Goal: Transaction & Acquisition: Purchase product/service

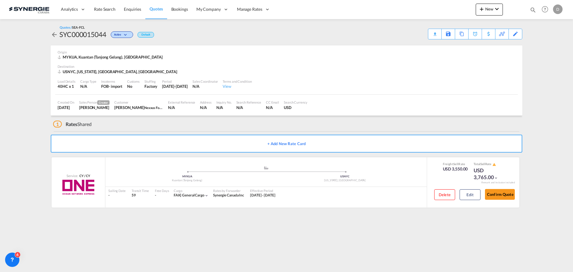
click at [288, 50] on div "Origin" at bounding box center [287, 52] width 458 height 4
click at [324, 80] on div "Load Details 40HC x 1 Cargo Type N/A Incoterms FOB - import Customs No Stuffing…" at bounding box center [286, 84] width 463 height 20
click at [486, 7] on span "New" at bounding box center [489, 9] width 22 height 5
click at [477, 43] on span "Quote" at bounding box center [473, 45] width 7 height 12
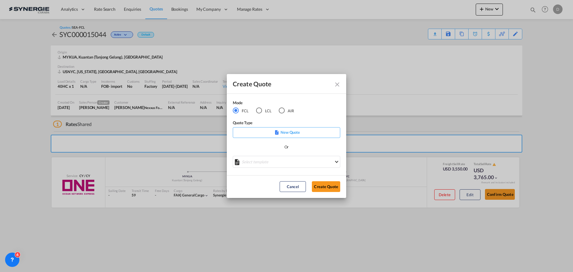
click at [262, 111] on div "LCL" at bounding box center [259, 111] width 6 height 6
click at [282, 161] on md-select "Select template *NEW* UBV [GEOGRAPHIC_DATA] consol LCL [PERSON_NAME] | [DATE] N…" at bounding box center [287, 162] width 108 height 12
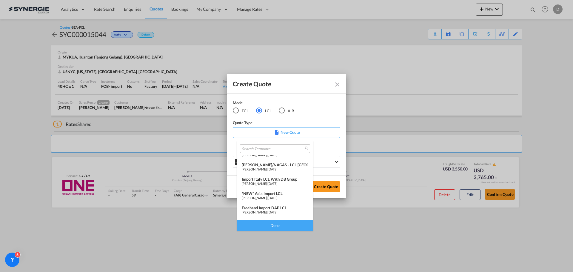
scroll to position [60, 0]
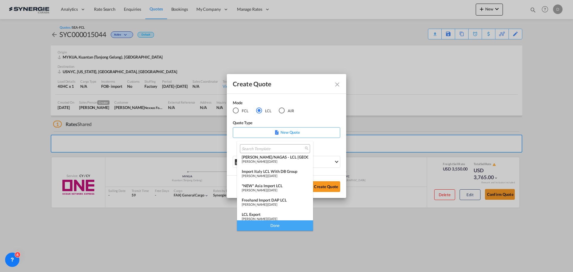
click at [282, 187] on div "*NEW* Asia Import LCL" at bounding box center [275, 185] width 67 height 5
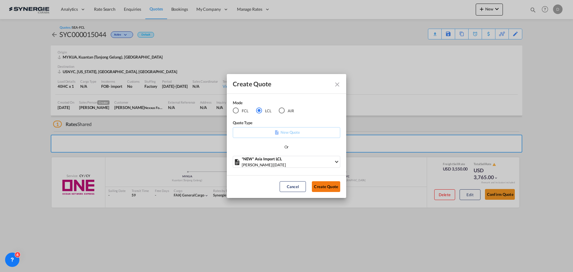
click at [319, 186] on button "Create Quote" at bounding box center [326, 186] width 28 height 11
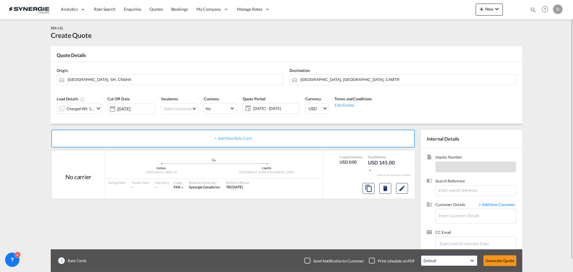
click at [96, 107] on md-icon "icon-chevron-down" at bounding box center [98, 108] width 7 height 7
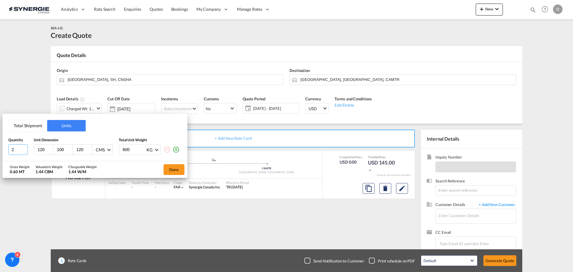
type input "2"
click at [25, 147] on input "2" at bounding box center [17, 149] width 19 height 11
click at [37, 150] on input "120" at bounding box center [45, 149] width 16 height 5
type input "64"
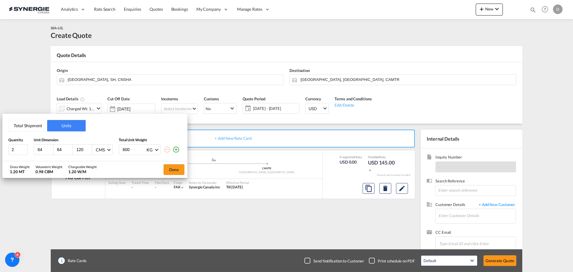
type input "64"
type input "47"
type input "372"
click at [175, 170] on button "Done" at bounding box center [174, 169] width 21 height 11
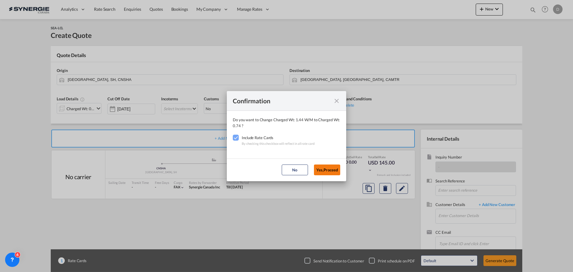
click at [318, 168] on button "Yes,Proceed" at bounding box center [327, 170] width 26 height 11
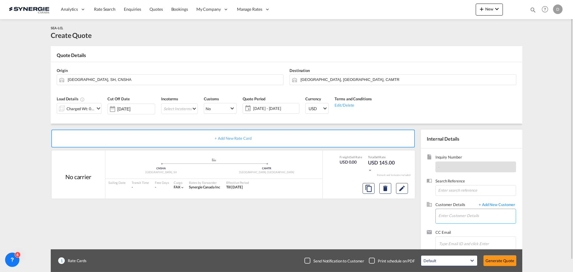
click at [451, 211] on input "Enter Customer Details" at bounding box center [477, 215] width 77 height 13
paste input "[EMAIL_ADDRESS][DOMAIN_NAME]"
click at [501, 200] on div "[PERSON_NAME] [EMAIL_ADDRESS][DOMAIN_NAME] | AUXIPLAST" at bounding box center [477, 201] width 78 height 16
type input "AUXIPLAST, [PERSON_NAME], [EMAIL_ADDRESS][DOMAIN_NAME]"
click at [269, 110] on span "[DATE] - [DATE]" at bounding box center [275, 108] width 45 height 5
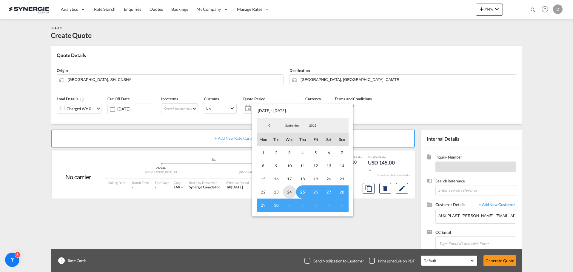
drag, startPoint x: 301, startPoint y: 191, endPoint x: 293, endPoint y: 197, distance: 10.4
click at [301, 192] on span "25" at bounding box center [302, 191] width 13 height 13
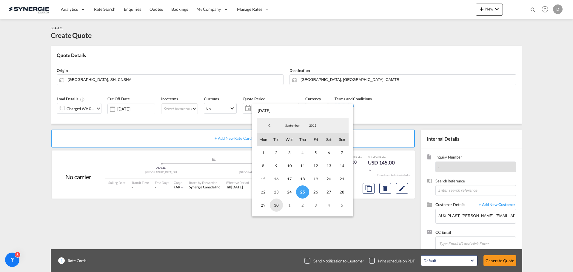
click at [276, 205] on span "30" at bounding box center [276, 205] width 13 height 13
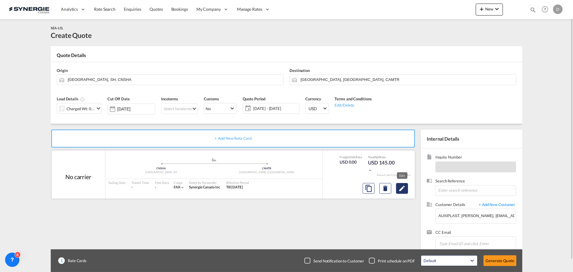
click at [402, 191] on md-icon "Edit" at bounding box center [402, 188] width 7 height 7
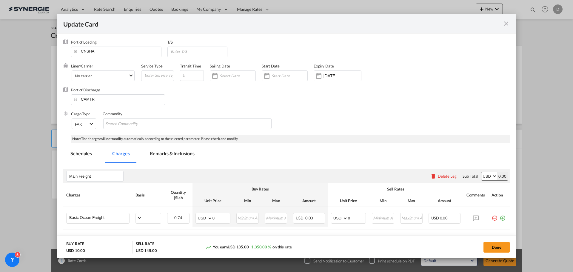
click at [189, 152] on md-tab-item "Remarks & Inclusions" at bounding box center [172, 154] width 59 height 16
select select "per_w/m"
select select "flat"
select select "per_hbl"
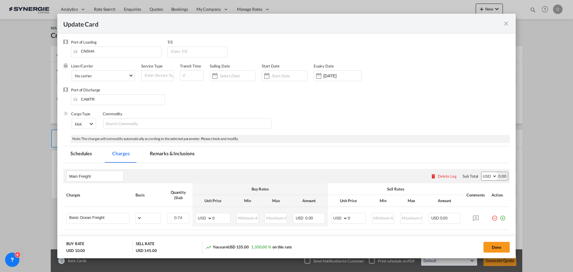
select select "per_w/m"
select select "per_bl"
select select "flat"
select select "per_bl"
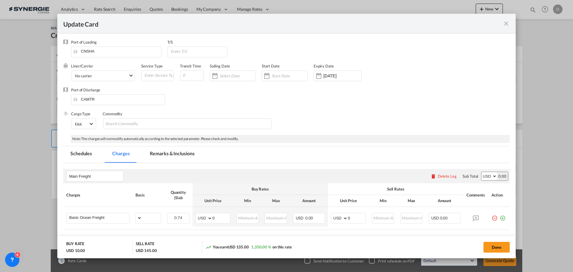
select select "per_bl"
select select "per_shipment"
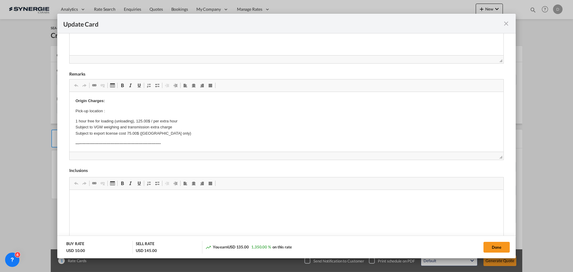
scroll to position [226, 0]
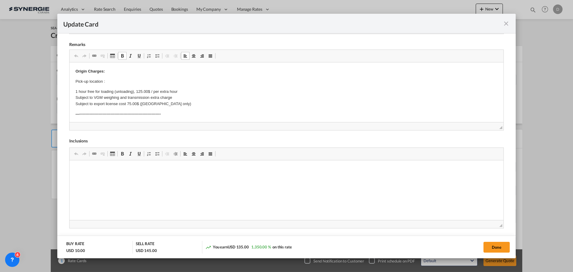
click at [118, 82] on p "Pick-up location :" at bounding box center [287, 82] width 422 height 6
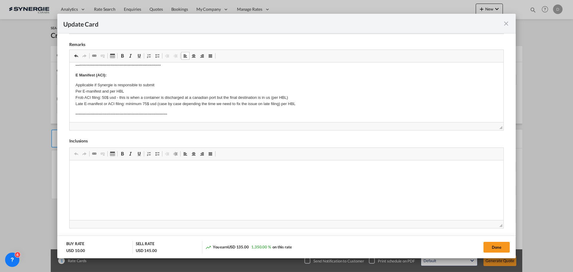
scroll to position [60, 0]
click at [179, 93] on p "Applicable if Synergie is responsible to submit Per E-manifest and per HBL Frob…" at bounding box center [287, 94] width 422 height 25
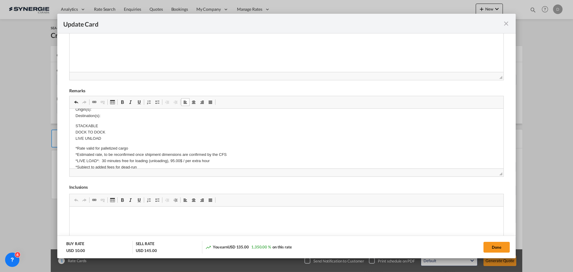
scroll to position [179, 0]
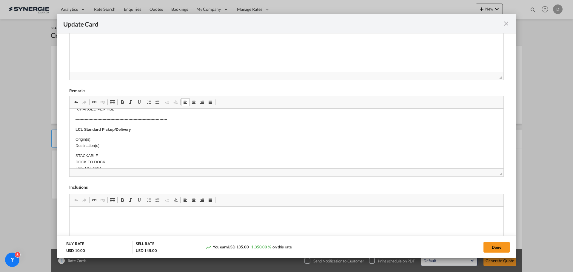
click at [102, 138] on p "Origin(s): Destination(s):" at bounding box center [287, 142] width 422 height 13
click at [107, 146] on p "Origin(s): Montreal CFS Destination(s):" at bounding box center [287, 142] width 422 height 13
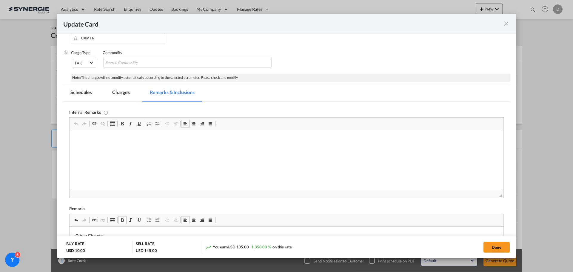
scroll to position [0, 0]
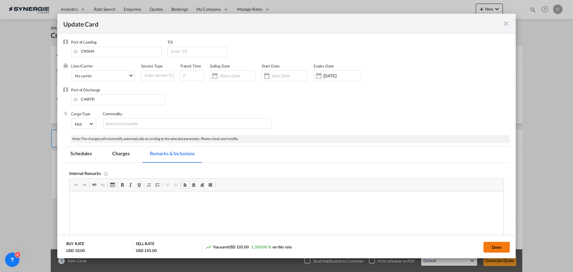
click at [495, 249] on button "Done" at bounding box center [497, 247] width 26 height 11
type input "[DATE]"
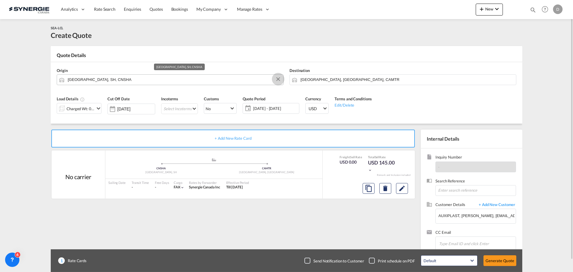
click at [277, 78] on button "Clear Input" at bounding box center [278, 79] width 9 height 9
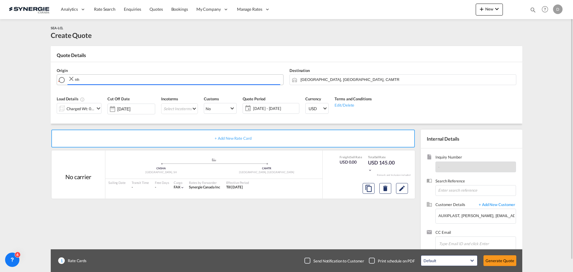
type input "n"
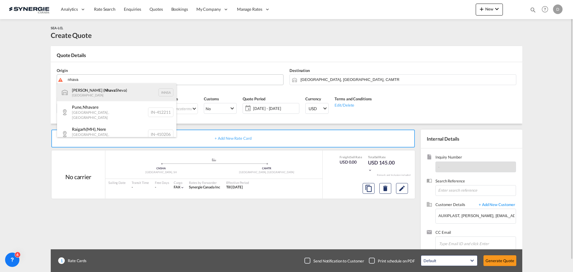
click at [113, 92] on div "[PERSON_NAME] ( [PERSON_NAME]) [GEOGRAPHIC_DATA] INNSA" at bounding box center [116, 92] width 119 height 18
type input "[PERSON_NAME] ([PERSON_NAME]), [GEOGRAPHIC_DATA]"
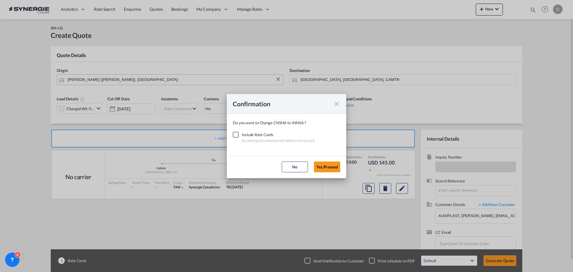
click at [235, 135] on div "Checkbox No Ink" at bounding box center [236, 135] width 6 height 6
click at [320, 165] on button "Yes,Proceed" at bounding box center [327, 167] width 26 height 11
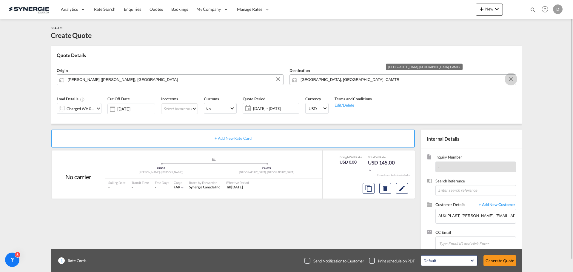
click at [511, 78] on button "Clear Input" at bounding box center [511, 79] width 9 height 9
paste input "Varennes"
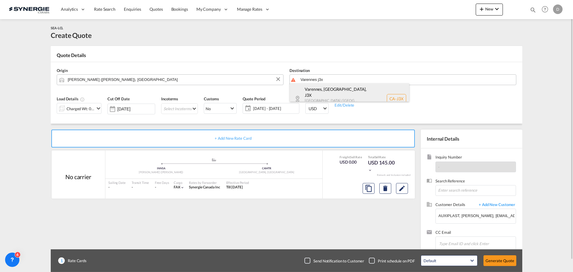
click at [339, 94] on div "[GEOGRAPHIC_DATA], [GEOGRAPHIC_DATA] , J3X [GEOGRAPHIC_DATA] / [GEOGRAPHIC_DATA…" at bounding box center [349, 98] width 119 height 31
type input "CA-J3X, [GEOGRAPHIC_DATA], [GEOGRAPHIC_DATA], [GEOGRAPHIC_DATA] / [GEOGRAPHIC_D…"
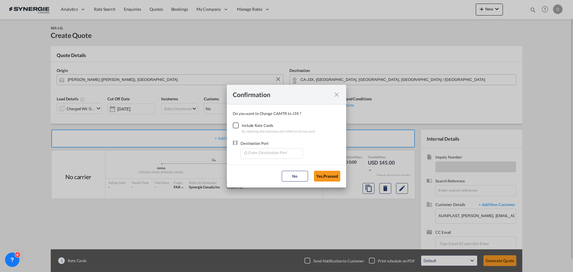
click at [234, 126] on div "Checkbox No Ink" at bounding box center [236, 125] width 6 height 6
click at [261, 153] on input "Enter Destination Port" at bounding box center [273, 152] width 59 height 9
click at [263, 162] on li "CAMTR, [GEOGRAPHIC_DATA], [GEOGRAPHIC_DATA], [GEOGRAPHIC_DATA], [GEOGRAPHIC_DAT…" at bounding box center [272, 166] width 59 height 14
type input "CAMTR, [GEOGRAPHIC_DATA], [GEOGRAPHIC_DATA], [GEOGRAPHIC_DATA], [GEOGRAPHIC_DAT…"
click at [321, 175] on button "Yes,Proceed" at bounding box center [327, 176] width 26 height 11
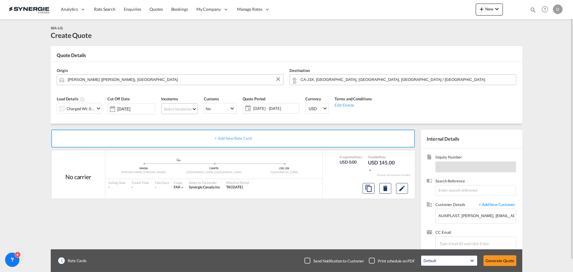
click at [184, 110] on md-select "Select Incoterms DDP - export Delivery Duty Paid CPT - import Carrier Paid to C…" at bounding box center [179, 108] width 37 height 11
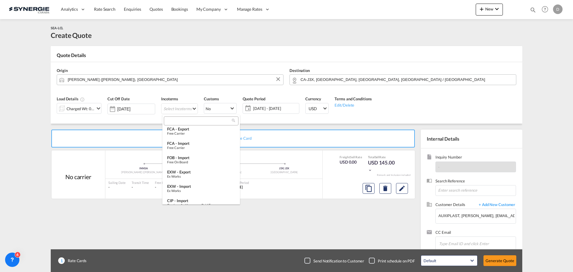
scroll to position [90, 0]
click at [202, 155] on div "EXW - import" at bounding box center [201, 156] width 68 height 5
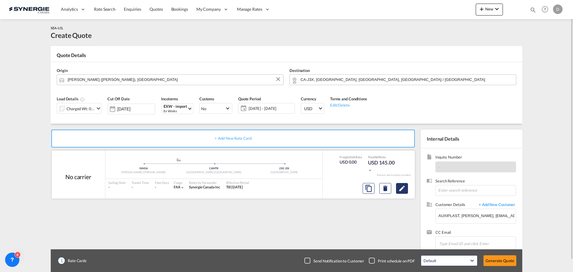
click at [404, 190] on md-icon "Edit" at bounding box center [402, 188] width 7 height 7
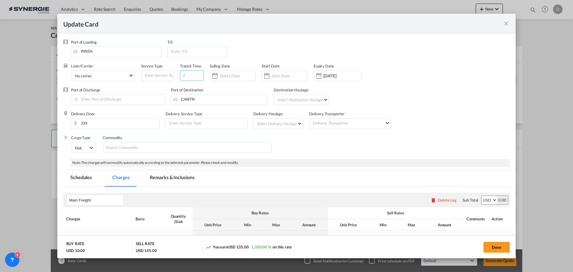
click at [194, 77] on input "Update Card Port ..." at bounding box center [192, 75] width 24 height 11
type input "55"
click at [319, 77] on div "Update Card Port ..." at bounding box center [319, 76] width 10 height 12
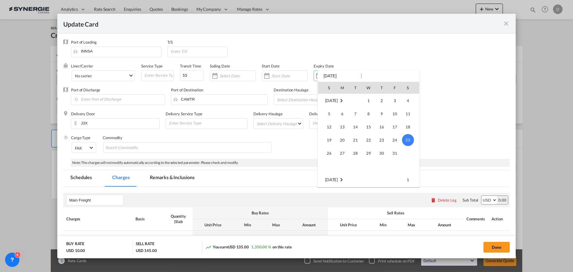
click at [267, 78] on div at bounding box center [286, 136] width 573 height 272
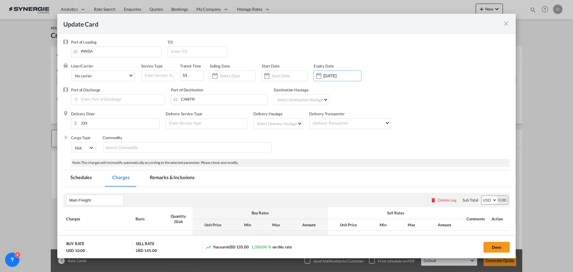
click at [267, 78] on div "Update Card Port ..." at bounding box center [267, 76] width 10 height 12
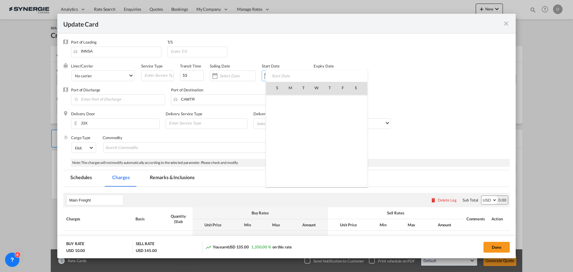
scroll to position [138353, 0]
click at [328, 154] on span "25" at bounding box center [330, 153] width 13 height 13
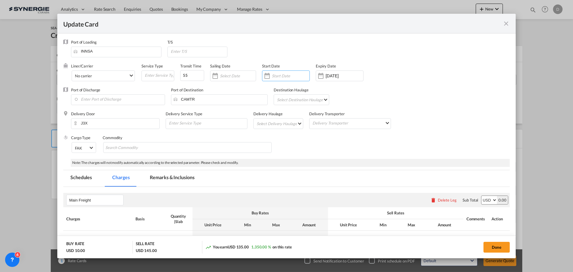
type input "[DATE]"
click at [323, 77] on div "Update Card Port ..." at bounding box center [321, 76] width 10 height 12
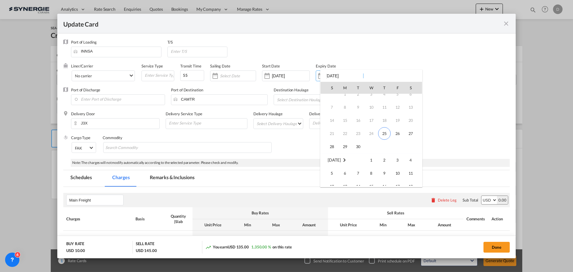
scroll to position [19, 0]
click at [358, 146] on span "30" at bounding box center [358, 147] width 12 height 12
type input "[DATE]"
click at [124, 100] on input "Enter Port of Discharge" at bounding box center [119, 99] width 91 height 9
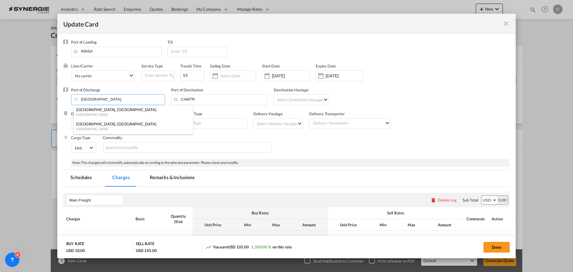
click at [99, 110] on div "[GEOGRAPHIC_DATA], [GEOGRAPHIC_DATA]" at bounding box center [131, 109] width 111 height 5
type input "[GEOGRAPHIC_DATA], [GEOGRAPHIC_DATA], CAMTR"
click at [305, 102] on md-select "Select Destination Haulage rail road barge truck unspecified not available" at bounding box center [303, 100] width 52 height 10
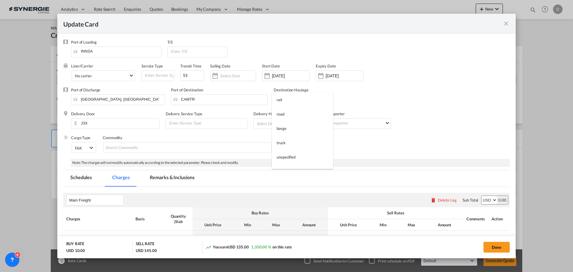
click at [253, 141] on md-backdrop at bounding box center [286, 136] width 573 height 272
click at [280, 123] on md-select "Select Delivery Haulage rail road barge truck unspecified not available" at bounding box center [279, 124] width 47 height 10
click at [273, 139] on md-option "road" at bounding box center [279, 138] width 56 height 14
click at [160, 74] on input "Update Card Port ..." at bounding box center [159, 75] width 30 height 9
type input "Direct"
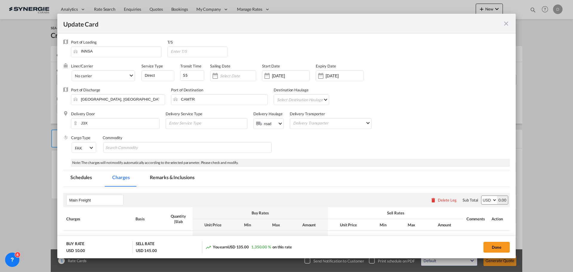
click at [336, 153] on div "Cargo Type FAK FAK GCR GDSM General Cargo Hazardous Cargo Ambient Foodstuff Chi…" at bounding box center [290, 147] width 439 height 24
click at [185, 149] on md-chips-wrap "Chips container with autocompletion. Enter the text area, type text to search, …" at bounding box center [187, 147] width 168 height 11
type input "General Cargo"
click at [385, 139] on div "Cargo Type FAK FAK GCR GDSM General Cargo Hazardous Cargo Ambient Foodstuff Chi…" at bounding box center [290, 147] width 439 height 24
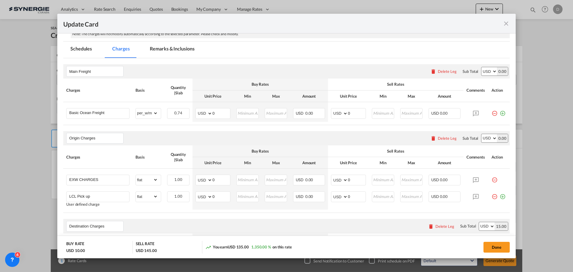
scroll to position [119, 0]
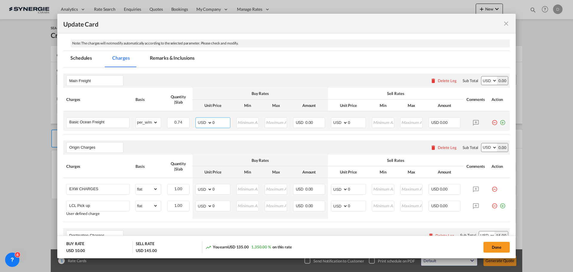
drag, startPoint x: 212, startPoint y: 123, endPoint x: 218, endPoint y: 124, distance: 6.3
click at [218, 124] on input "0" at bounding box center [222, 122] width 18 height 9
type input "65"
type input "80"
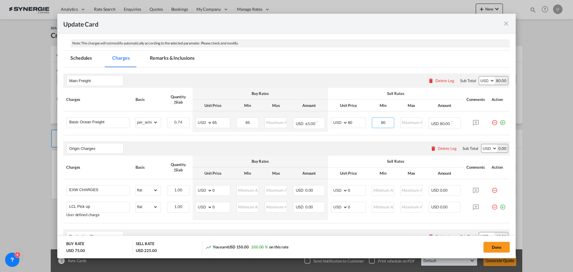
type input "80"
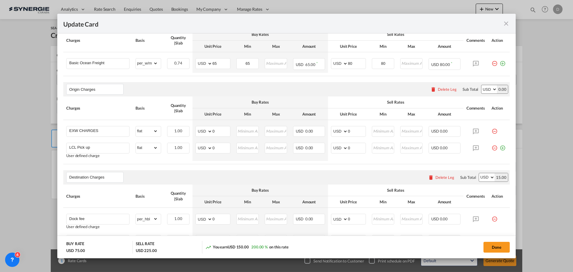
scroll to position [179, 0]
drag, startPoint x: 211, startPoint y: 148, endPoint x: 216, endPoint y: 148, distance: 4.5
click at [216, 148] on input "0" at bounding box center [222, 146] width 18 height 9
type input "145"
type input "165"
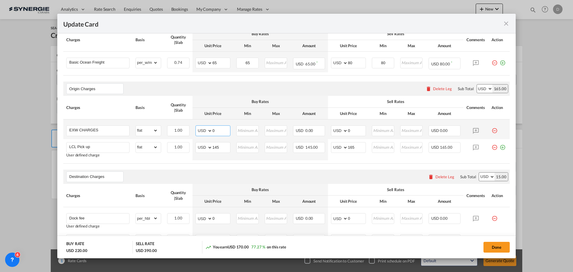
drag, startPoint x: 212, startPoint y: 131, endPoint x: 227, endPoint y: 131, distance: 14.6
click at [227, 131] on input "0" at bounding box center [222, 130] width 18 height 9
type input "187"
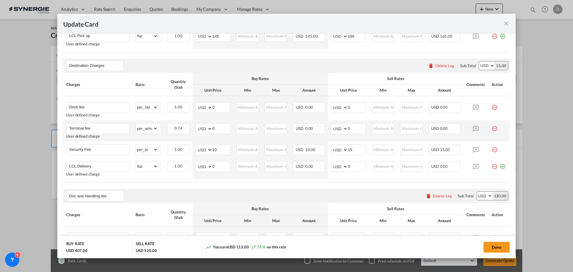
scroll to position [299, 0]
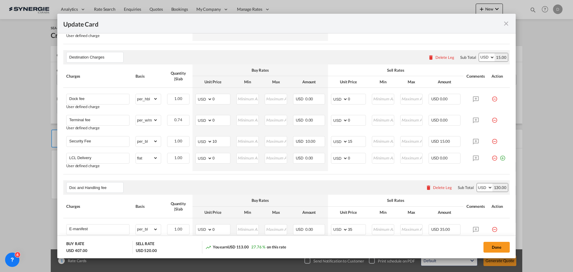
type input "130"
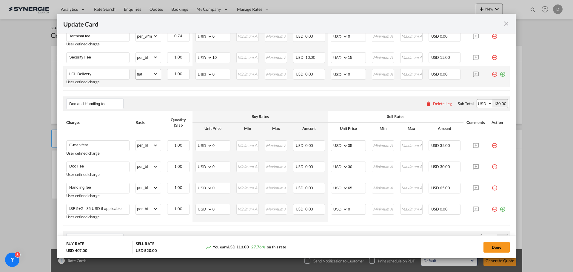
scroll to position [388, 0]
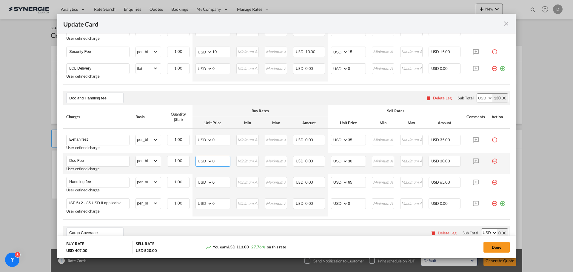
drag, startPoint x: 211, startPoint y: 161, endPoint x: 223, endPoint y: 163, distance: 11.5
click at [223, 163] on input "0" at bounding box center [222, 160] width 18 height 9
click at [216, 160] on input "115" at bounding box center [222, 160] width 18 height 9
type input "85"
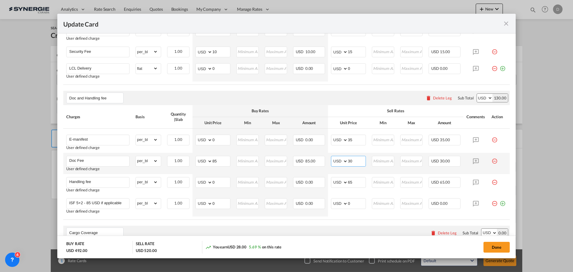
click at [348, 159] on input "30" at bounding box center [357, 160] width 18 height 9
type input "115"
click at [214, 162] on input "85" at bounding box center [222, 160] width 18 height 9
click at [213, 162] on input "85" at bounding box center [222, 160] width 18 height 9
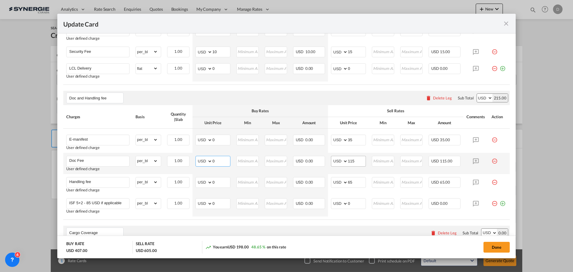
type input "0"
click at [348, 161] on input "115" at bounding box center [357, 160] width 18 height 9
type input "30"
click at [252, 94] on div "Doc and Handling fee Please enter leg name Leg Name Already Exists Delete Leg S…" at bounding box center [286, 98] width 447 height 14
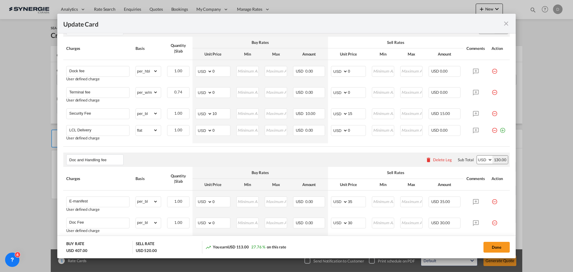
scroll to position [299, 0]
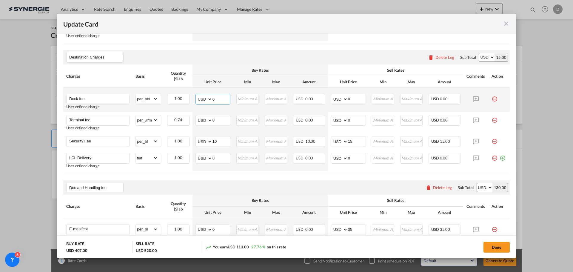
drag, startPoint x: 212, startPoint y: 99, endPoint x: 223, endPoint y: 101, distance: 10.9
click at [223, 101] on input "0" at bounding box center [222, 98] width 18 height 9
type input "60"
drag, startPoint x: 345, startPoint y: 98, endPoint x: 355, endPoint y: 98, distance: 9.6
click at [355, 98] on input "0" at bounding box center [357, 98] width 18 height 9
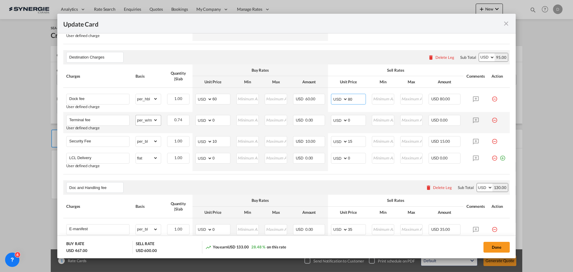
type input "80"
click at [154, 119] on select "gross_weight volumetric_weight per_shipment per_bl per_km per_hawb per_kg flat …" at bounding box center [147, 120] width 22 height 10
select select "per_shipment"
click at [136, 115] on select "gross_weight volumetric_weight per_shipment per_bl per_km per_hawb per_kg flat …" at bounding box center [147, 120] width 22 height 10
drag, startPoint x: 211, startPoint y: 121, endPoint x: 217, endPoint y: 122, distance: 6.0
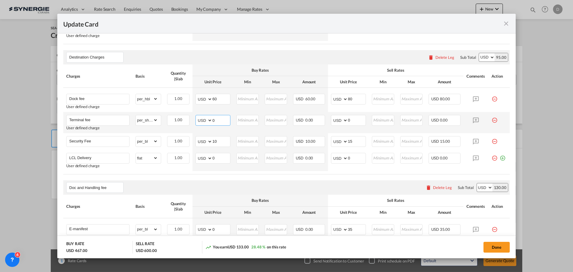
click at [217, 122] on input "0" at bounding box center [222, 119] width 18 height 9
type input "148"
type input "170"
click at [228, 181] on div "Doc and Handling fee Please enter leg name Leg Name Already Exists Delete Leg S…" at bounding box center [286, 187] width 447 height 14
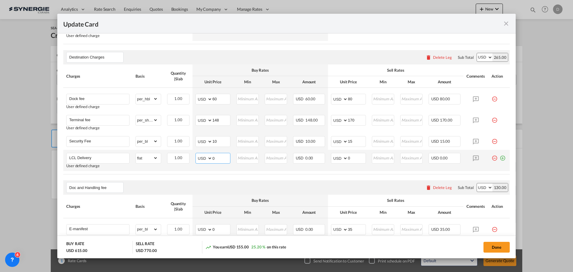
drag, startPoint x: 211, startPoint y: 159, endPoint x: 226, endPoint y: 160, distance: 14.6
click at [226, 160] on input "0" at bounding box center [222, 157] width 18 height 9
type input "114"
drag, startPoint x: 346, startPoint y: 159, endPoint x: 356, endPoint y: 158, distance: 10.8
click at [356, 158] on input "0" at bounding box center [357, 157] width 18 height 9
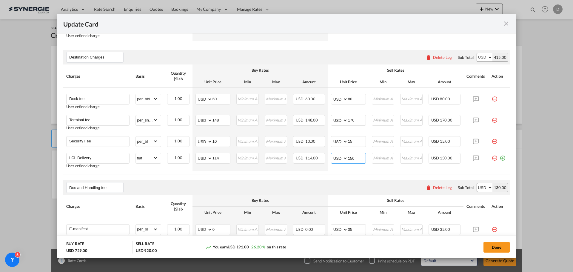
type input "150"
drag, startPoint x: 308, startPoint y: 177, endPoint x: 311, endPoint y: 177, distance: 3.6
click at [311, 177] on air-lcl-rate-modification "Main Freight Please enter leg name Leg Name Already Exists Delete Leg Sub Total…" at bounding box center [286, 142] width 447 height 509
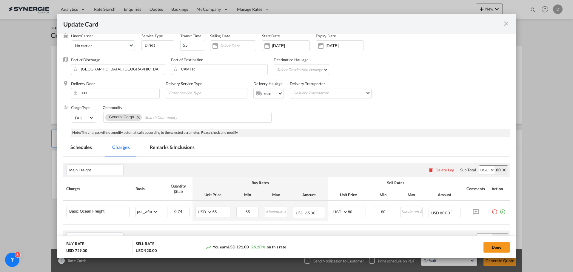
scroll to position [30, 0]
click at [155, 154] on md-tab-item "Remarks & Inclusions" at bounding box center [172, 148] width 59 height 16
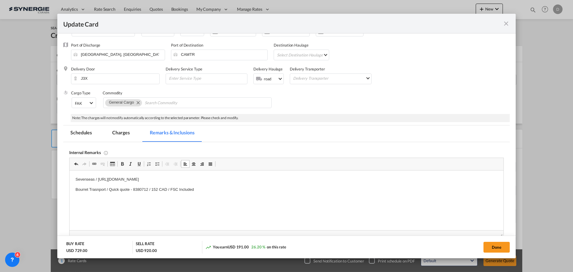
scroll to position [0, 0]
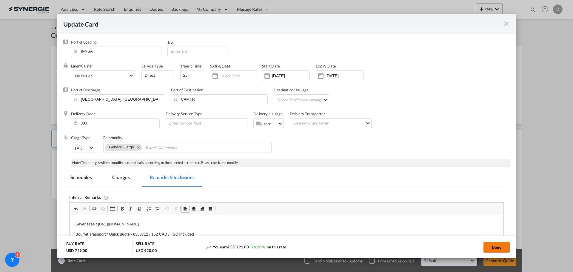
click at [488, 243] on button "Done" at bounding box center [497, 247] width 26 height 11
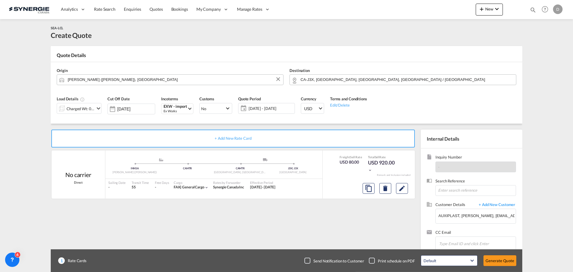
type input "[DATE]"
click at [498, 260] on button "Generate Quote" at bounding box center [500, 260] width 33 height 11
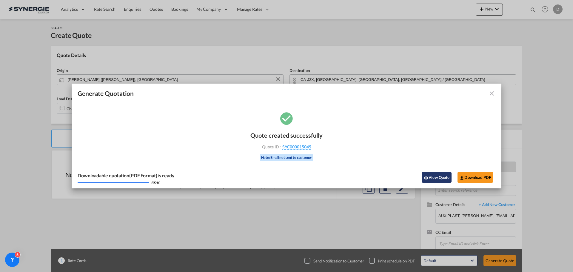
click at [428, 180] on md-icon "icon-eye" at bounding box center [426, 178] width 5 height 5
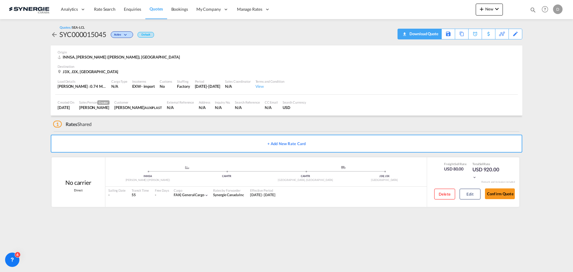
click at [433, 37] on div "Download Quote" at bounding box center [423, 34] width 30 height 10
click at [487, 10] on span "New" at bounding box center [489, 9] width 22 height 5
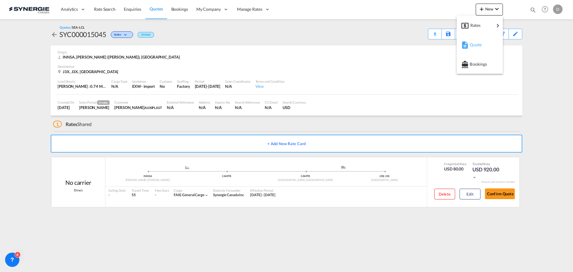
click at [473, 44] on span "Quote" at bounding box center [473, 45] width 7 height 12
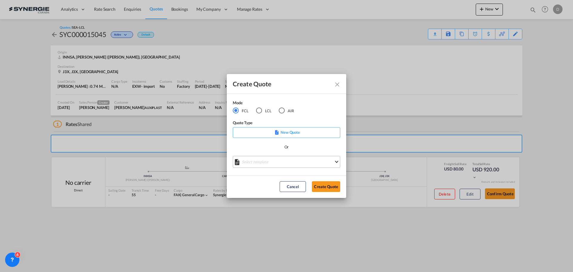
click at [287, 162] on md-select "Select template *NEW* FCL FREEHAND / DAP [PERSON_NAME] | [DATE] *NEW* Import FC…" at bounding box center [287, 162] width 108 height 12
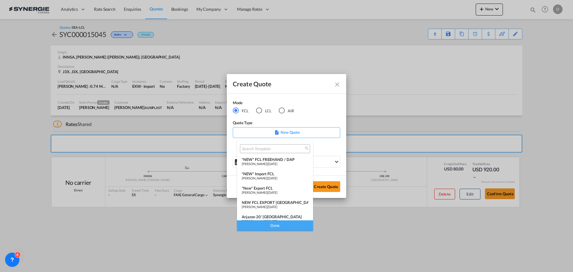
click at [273, 187] on div "*New* Export FCL" at bounding box center [275, 188] width 67 height 5
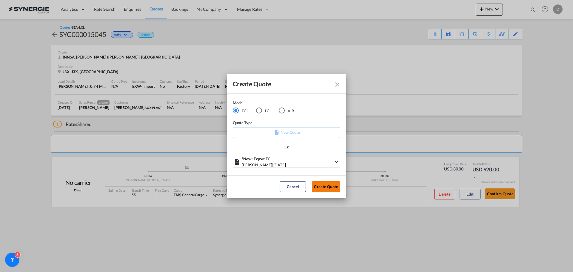
click at [335, 186] on button "Create Quote" at bounding box center [326, 186] width 28 height 11
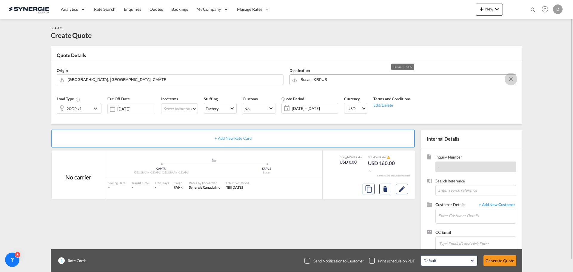
click at [509, 78] on button "Clear Input" at bounding box center [511, 79] width 9 height 9
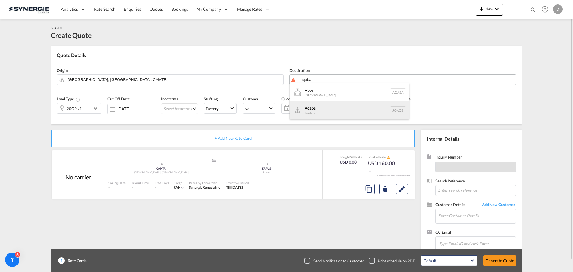
click at [310, 111] on div "Aqaba Jordan JOAQB" at bounding box center [349, 110] width 119 height 18
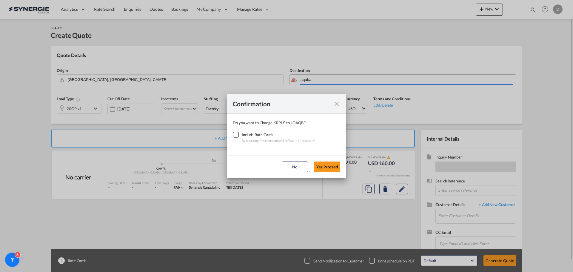
type input "Aqaba, JOAQB"
click at [236, 134] on div "Checkbox No Ink" at bounding box center [236, 135] width 6 height 6
click at [327, 168] on button "Yes,Proceed" at bounding box center [327, 167] width 26 height 11
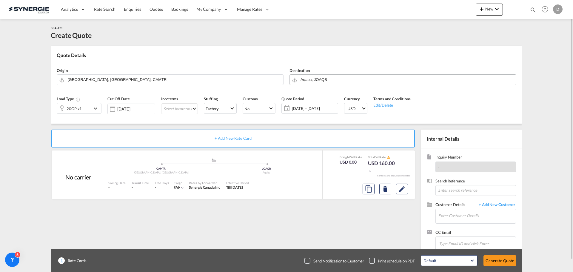
click at [96, 109] on md-icon "icon-chevron-down" at bounding box center [96, 108] width 9 height 7
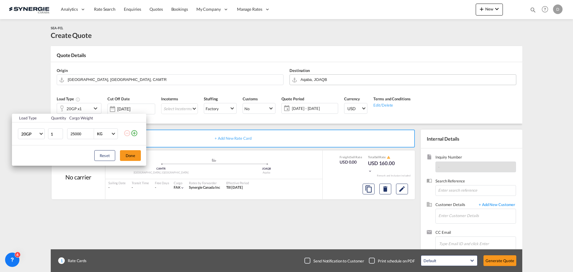
click at [80, 135] on input "25000" at bounding box center [82, 134] width 24 height 10
click at [77, 134] on input "25000" at bounding box center [82, 134] width 24 height 10
type input "10000"
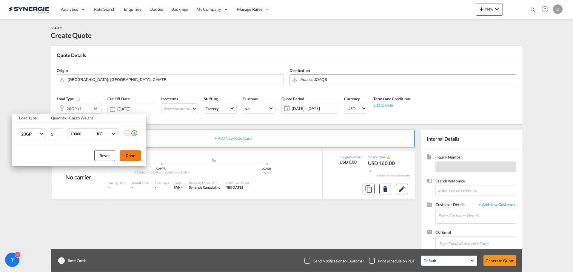
click at [128, 158] on button "Done" at bounding box center [130, 155] width 21 height 11
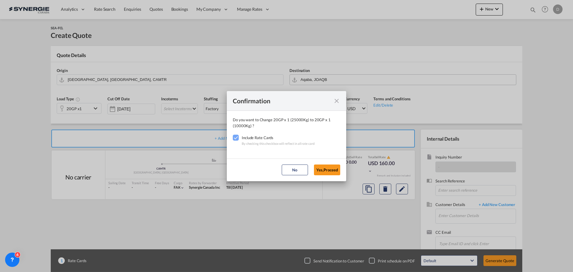
drag, startPoint x: 328, startPoint y: 170, endPoint x: 294, endPoint y: 159, distance: 35.9
click at [327, 170] on button "Yes,Proceed" at bounding box center [327, 170] width 26 height 11
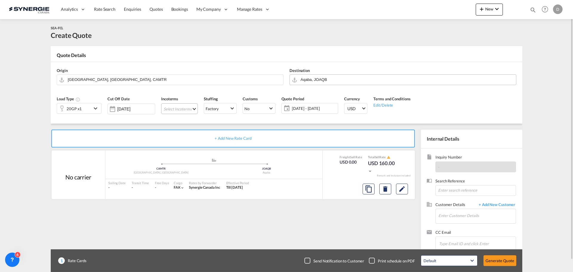
click at [194, 108] on md-select "Select Incoterms DDP - export Delivery Duty Paid CPT - import Carrier Paid to C…" at bounding box center [179, 108] width 37 height 11
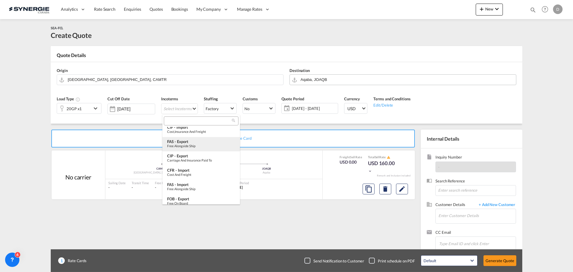
scroll to position [223, 0]
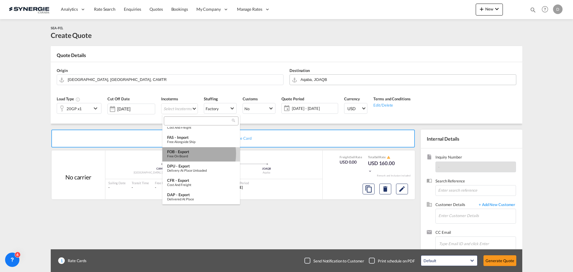
click at [187, 154] on div "FOB - export" at bounding box center [201, 151] width 68 height 5
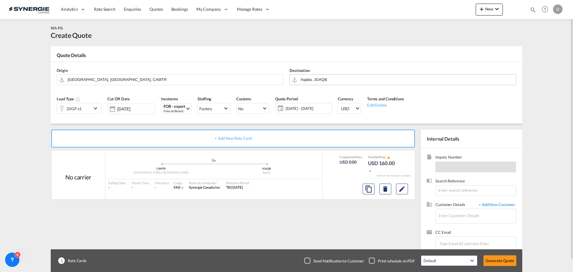
click at [308, 110] on span "[DATE] - [DATE]" at bounding box center [308, 108] width 45 height 5
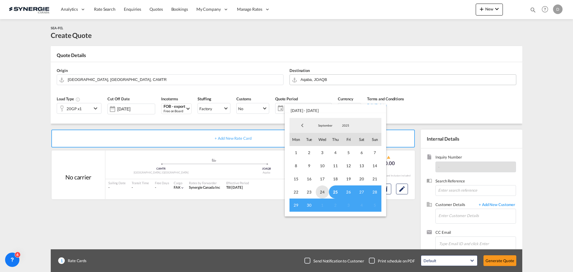
drag, startPoint x: 336, startPoint y: 191, endPoint x: 326, endPoint y: 193, distance: 9.9
click at [335, 191] on span "25" at bounding box center [335, 191] width 13 height 13
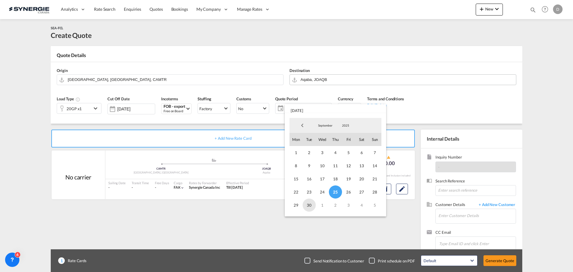
click at [307, 206] on span "30" at bounding box center [309, 205] width 13 height 13
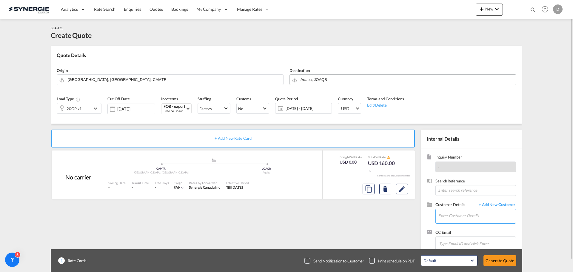
click at [459, 216] on input "Enter Customer Details" at bounding box center [477, 215] width 77 height 13
paste input "[EMAIL_ADDRESS][DOMAIN_NAME]"
type input "[EMAIL_ADDRESS][DOMAIN_NAME]"
click at [505, 204] on span "+ Add New Customer" at bounding box center [496, 205] width 40 height 7
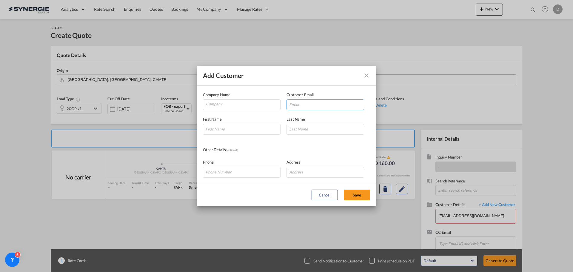
click at [323, 105] on input "Add Customer Company ..." at bounding box center [326, 104] width 78 height 11
paste input "[EMAIL_ADDRESS][DOMAIN_NAME]"
type input "[EMAIL_ADDRESS][DOMAIN_NAME]"
click at [226, 105] on input "Company" at bounding box center [243, 104] width 74 height 9
type input "Target Logistics Services"
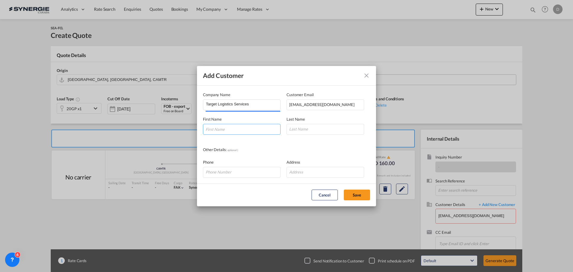
click at [234, 131] on input "Add Customer Company ..." at bounding box center [242, 129] width 78 height 11
click at [244, 127] on input "Add Customer Company ..." at bounding box center [242, 129] width 78 height 11
paste input "Hamzeh"
type input "Hamzeh"
click at [302, 130] on input "Add Customer Company ..." at bounding box center [326, 129] width 78 height 11
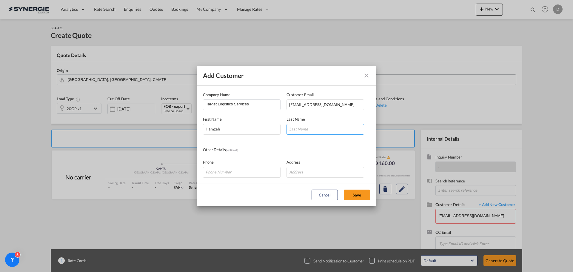
paste input "M. [PERSON_NAME]"
type input "M. [PERSON_NAME]"
click at [288, 145] on md-dialog-content "Company Name Target Logistics Services Customer Email [EMAIL_ADDRESS][DOMAIN_NA…" at bounding box center [286, 135] width 179 height 98
click at [308, 175] on input "Add Customer Company ..." at bounding box center [326, 172] width 78 height 11
paste input "Shmeisani, [STREET_ADDRESS]"
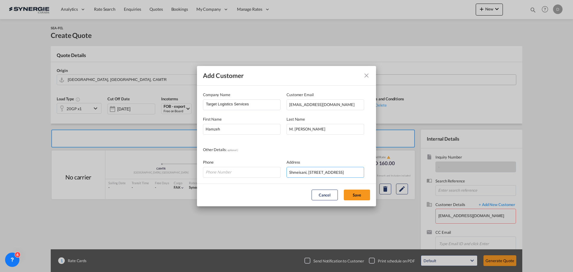
scroll to position [0, 60]
type input "Shmeisani, [STREET_ADDRESS]"
click at [223, 173] on input "Add Customer Company ..." at bounding box center [242, 172] width 78 height 11
paste input "[PHONE_NUMBER] Ext. 106"
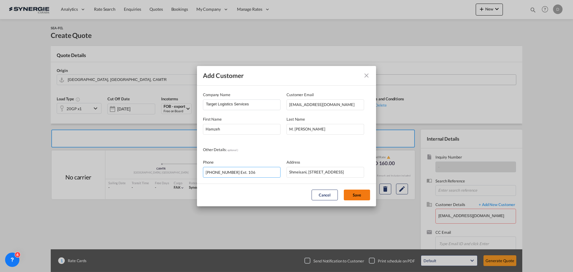
type input "[PHONE_NUMBER] Ext. 106"
click at [356, 197] on button "Save" at bounding box center [357, 195] width 26 height 11
type input "Target Logistics Services, [PERSON_NAME] Abd Al-Ghani, [EMAIL_ADDRESS][DOMAIN_N…"
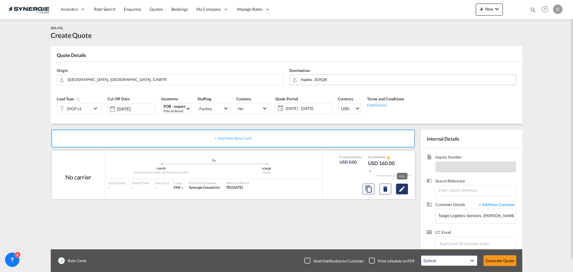
click at [403, 190] on md-icon "Edit" at bounding box center [402, 188] width 7 height 7
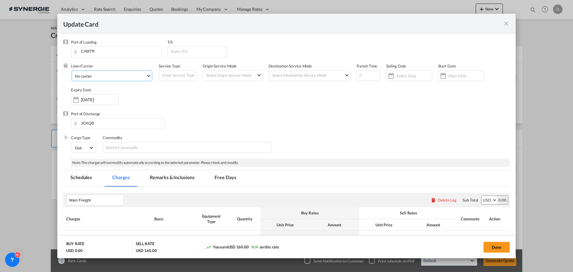
click at [149, 76] on md-select-value "No carrier" at bounding box center [113, 76] width 78 height 10
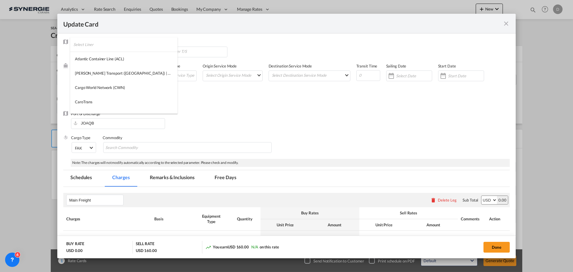
click at [119, 47] on input "search" at bounding box center [125, 44] width 104 height 14
type input "cma"
click at [99, 58] on md-option "CMA CGM" at bounding box center [113, 59] width 86 height 14
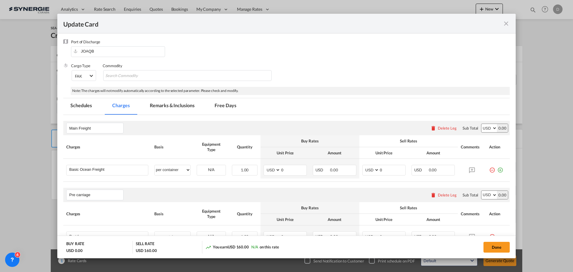
scroll to position [90, 0]
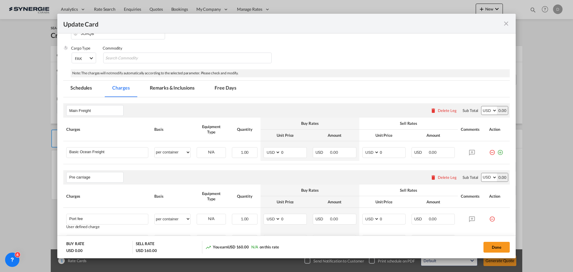
click at [189, 91] on md-tab-item "Remarks & Inclusions" at bounding box center [172, 89] width 59 height 16
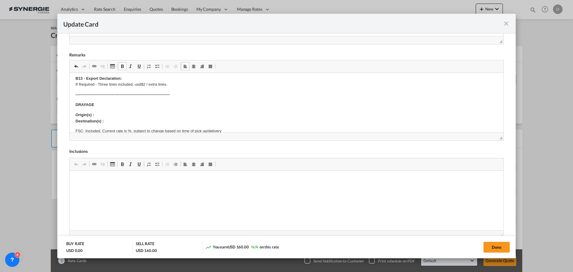
scroll to position [30, 0]
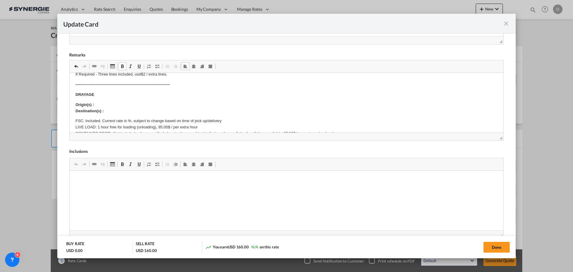
click at [112, 107] on p "Origin(s) : Destination(s) :" at bounding box center [287, 108] width 422 height 13
click at [110, 111] on p "Origin(s) : Montreal Destination(s) :" at bounding box center [287, 108] width 422 height 13
click at [209, 106] on p "Origin(s) : Montreal Destination(s) : Montreal CY" at bounding box center [287, 108] width 422 height 13
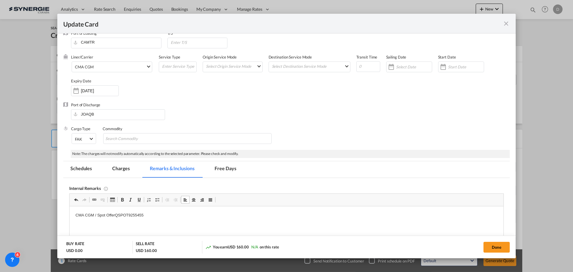
scroll to position [0, 0]
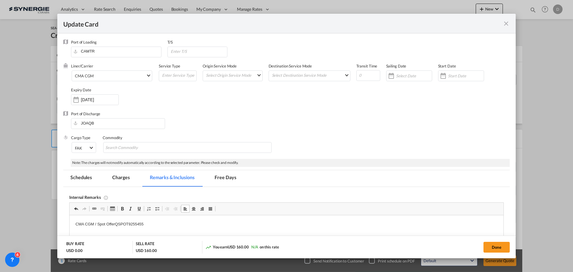
click at [365, 70] on span "Update Card Port ..." at bounding box center [369, 75] width 24 height 12
click at [364, 76] on input "Update Card Port ..." at bounding box center [369, 75] width 24 height 11
type input "64"
click at [197, 50] on input "Update Card Port ..." at bounding box center [198, 51] width 57 height 9
paste input "jeddah, [GEOGRAPHIC_DATA]"
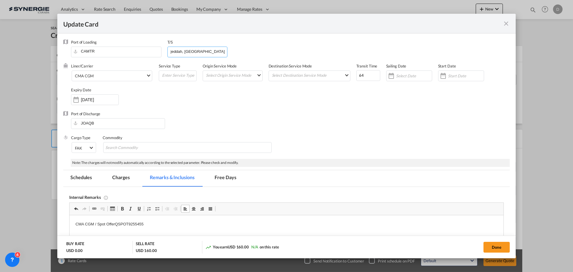
click at [172, 51] on input "jeddah, [GEOGRAPHIC_DATA]" at bounding box center [198, 51] width 57 height 9
type input "Jeddah, [GEOGRAPHIC_DATA]"
click at [197, 93] on div "Liner/Carrier CMA CGM Service Type Origin Service Mode Select Origin Service Mo…" at bounding box center [290, 87] width 439 height 48
click at [180, 73] on input "Update Card Port ..." at bounding box center [179, 75] width 35 height 9
type input "Transhipment"
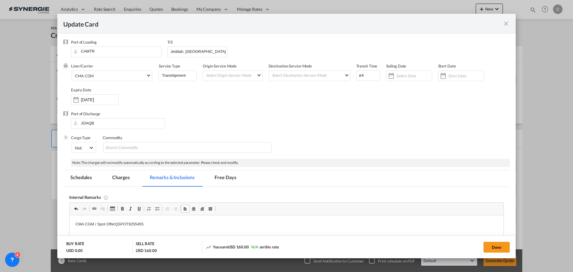
drag, startPoint x: 242, startPoint y: 86, endPoint x: 250, endPoint y: 82, distance: 8.8
click at [243, 85] on div "Origin Service Mode Select Origin Service Mode SD [GEOGRAPHIC_DATA]" at bounding box center [236, 75] width 66 height 24
click at [255, 75] on md-select "Select Origin Service Mode SD [GEOGRAPHIC_DATA]" at bounding box center [233, 75] width 57 height 8
click at [228, 90] on md-option "CY" at bounding box center [233, 89] width 66 height 14
click at [257, 74] on span "Select Origin Service Mode: CY" at bounding box center [258, 74] width 3 height 3
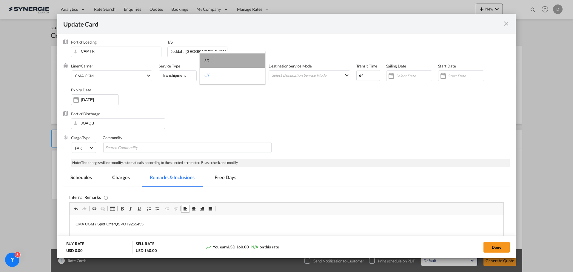
click at [249, 62] on md-option "SD" at bounding box center [233, 60] width 66 height 14
click at [286, 77] on md-select "Select Destination Service Mode SD [GEOGRAPHIC_DATA]" at bounding box center [310, 75] width 79 height 9
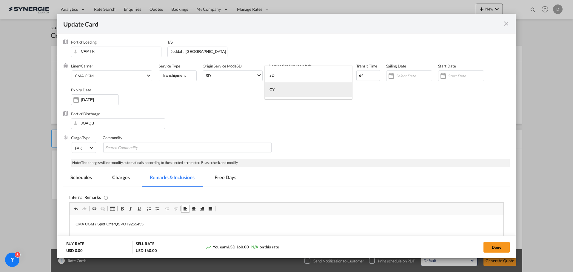
click at [285, 90] on md-option "CY" at bounding box center [309, 89] width 88 height 14
click at [391, 106] on div "Liner/Carrier CMA CGM Service Type Transhipment Origin Service Mode [GEOGRAPHIC…" at bounding box center [290, 87] width 439 height 48
click at [440, 76] on div "Update Card Port ..." at bounding box center [444, 76] width 10 height 12
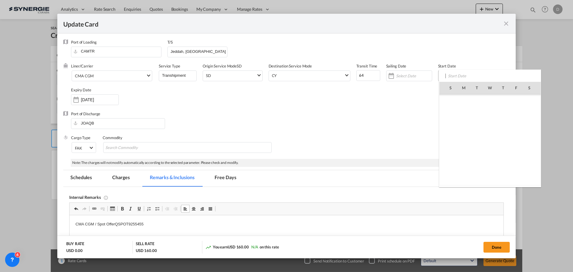
scroll to position [138353, 0]
click at [503, 150] on span "25" at bounding box center [503, 153] width 13 height 13
type input "[DATE]"
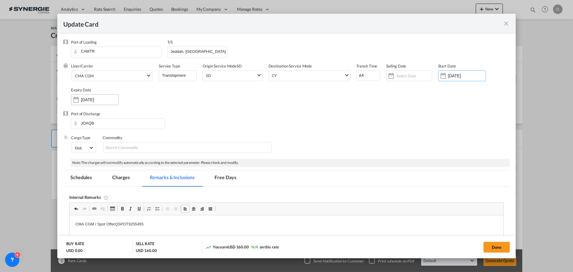
click at [79, 99] on div "Update Card Port ..." at bounding box center [76, 100] width 10 height 12
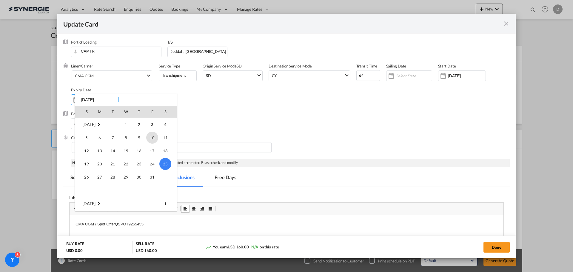
scroll to position [49, 0]
click at [113, 139] on span "30" at bounding box center [113, 141] width 12 height 12
type input "[DATE]"
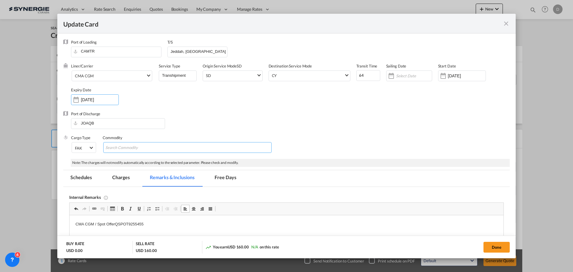
click at [135, 147] on input "Search Commodity" at bounding box center [132, 148] width 55 height 10
type input "Car"
click at [326, 90] on div "Liner/Carrier CMA CGM Service Type Transhipment Origin Service Mode [GEOGRAPHIC…" at bounding box center [290, 87] width 439 height 48
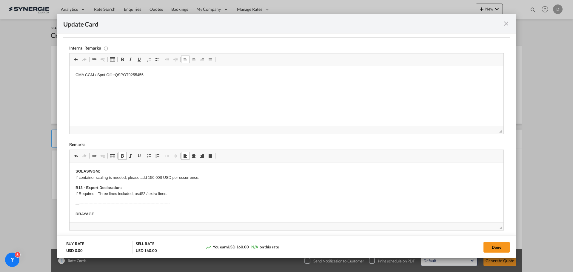
scroll to position [30, 0]
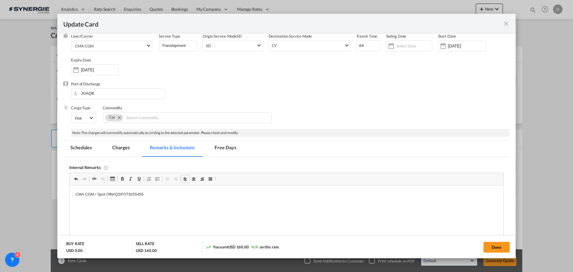
click at [108, 149] on md-tab-item "Charges" at bounding box center [121, 148] width 32 height 16
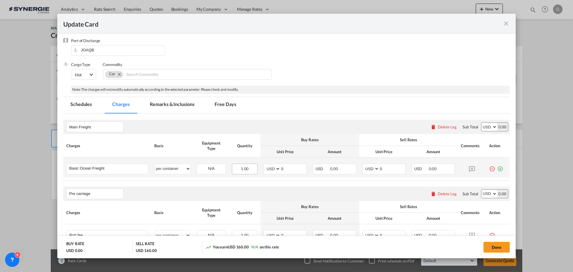
scroll to position [149, 0]
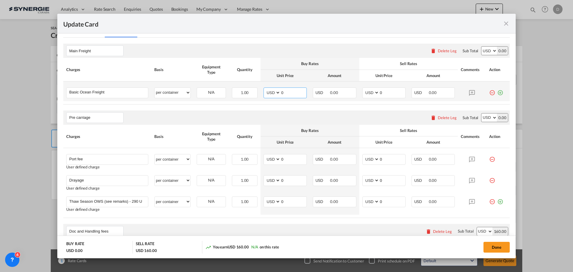
drag, startPoint x: 279, startPoint y: 91, endPoint x: 284, endPoint y: 92, distance: 4.8
click at [284, 92] on input "0" at bounding box center [294, 92] width 26 height 9
type input "2962"
drag, startPoint x: 377, startPoint y: 93, endPoint x: 381, endPoint y: 93, distance: 3.6
click at [381, 93] on input "0" at bounding box center [393, 92] width 26 height 9
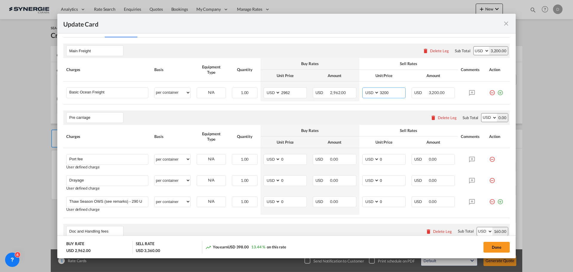
type input "3200"
click at [293, 121] on div "Pre carriage Please enter leg name Leg Name Already Exists Delete Leg Sub Total…" at bounding box center [286, 118] width 447 height 14
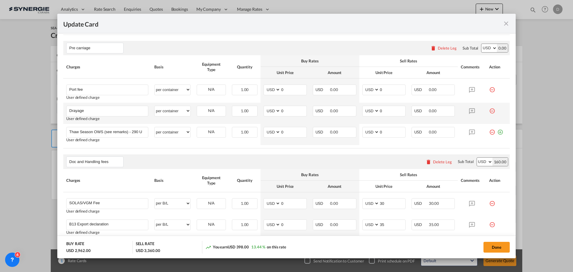
scroll to position [209, 0]
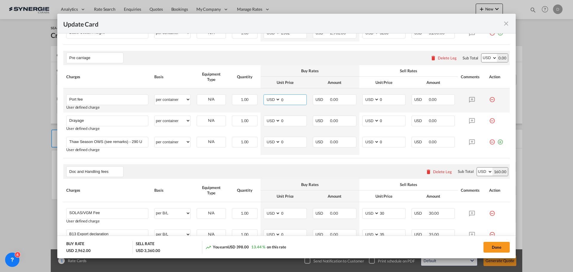
drag, startPoint x: 280, startPoint y: 100, endPoint x: 290, endPoint y: 101, distance: 9.6
click at [290, 101] on input "0" at bounding box center [294, 99] width 26 height 9
type input "50"
drag, startPoint x: 377, startPoint y: 101, endPoint x: 381, endPoint y: 101, distance: 4.2
click at [381, 101] on input "0" at bounding box center [393, 99] width 26 height 9
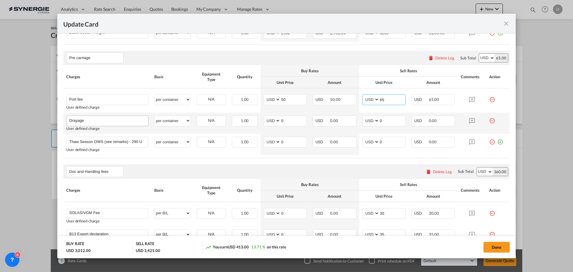
type input "65"
click at [69, 121] on input "Drayage" at bounding box center [108, 120] width 79 height 9
paste input "Blocking & bracing"
type input "Blocking & bracing+[PERSON_NAME]"
drag, startPoint x: 280, startPoint y: 119, endPoint x: 309, endPoint y: 119, distance: 29.3
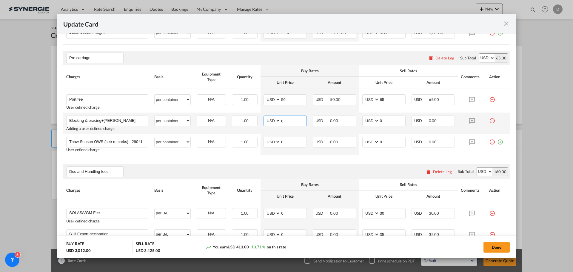
click at [309, 119] on tr "Blocking & bracing+Drayage Please Enter User Defined Charges Cannot Be Publishe…" at bounding box center [286, 123] width 447 height 21
type input "750"
drag, startPoint x: 378, startPoint y: 122, endPoint x: 384, endPoint y: 122, distance: 6.3
click at [384, 122] on input "0" at bounding box center [393, 120] width 26 height 9
type input "850"
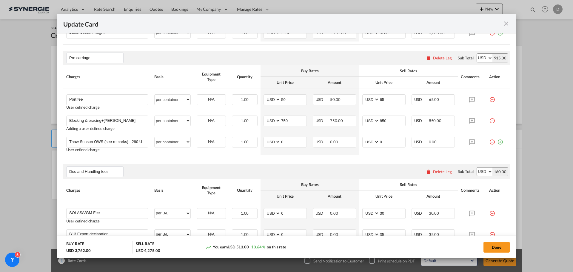
click at [371, 161] on rate-modification "Main Freight Please enter leg name Leg Name Already Exists Delete Leg Sub Total…" at bounding box center [286, 179] width 447 height 403
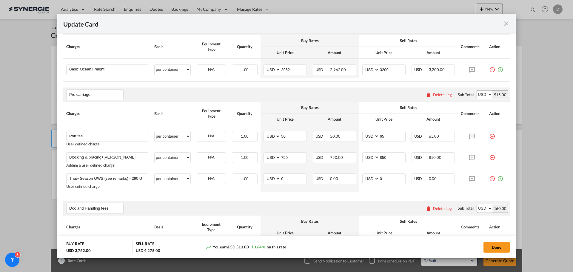
scroll to position [90, 0]
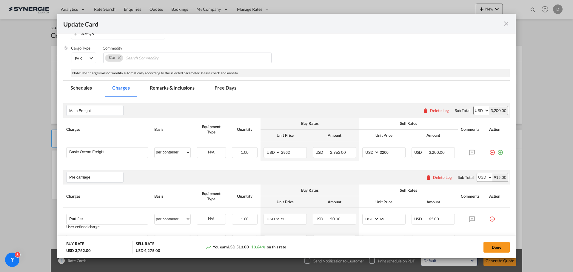
click at [186, 90] on md-tab-item "Remarks & Inclusions" at bounding box center [172, 89] width 59 height 16
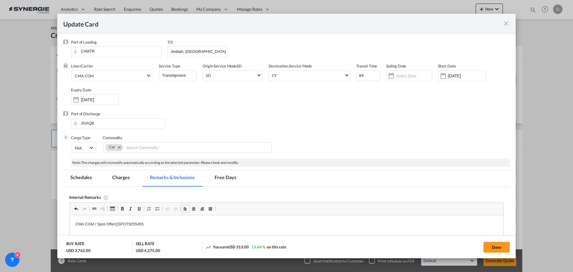
scroll to position [60, 0]
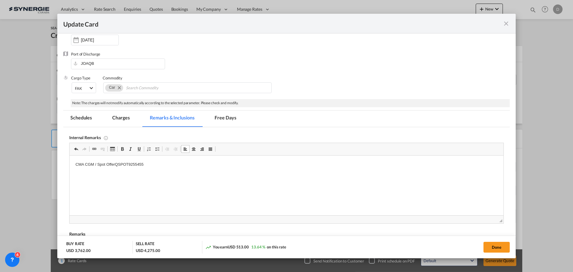
click at [117, 119] on md-tab-item "Charges" at bounding box center [121, 119] width 32 height 16
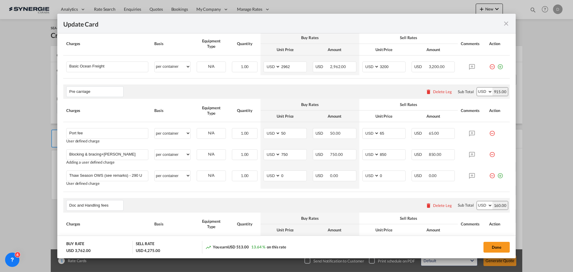
scroll to position [179, 0]
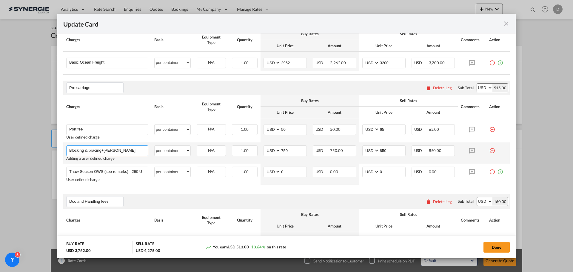
click at [90, 150] on input "Blocking & bracing+[PERSON_NAME]" at bounding box center [108, 150] width 79 height 9
type input "Blocking & Bracing+Drayage"
click at [493, 247] on button "Done" at bounding box center [497, 247] width 26 height 11
type input "[DATE]"
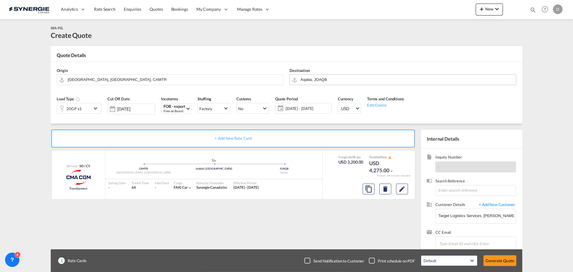
click at [499, 262] on button "Generate Quote" at bounding box center [500, 260] width 33 height 11
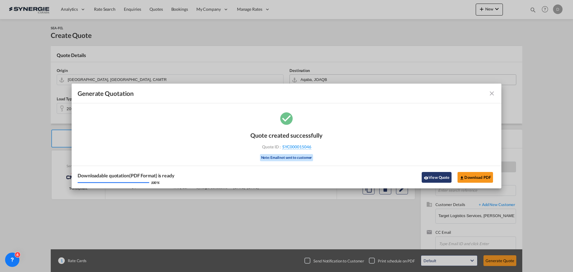
click at [435, 176] on button "View Quote" at bounding box center [437, 177] width 30 height 11
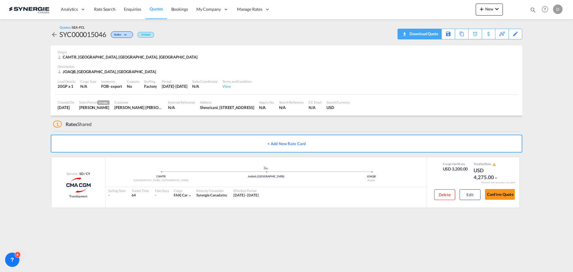
click at [437, 33] on div "Download Quote" at bounding box center [423, 34] width 30 height 10
drag, startPoint x: 492, startPoint y: 47, endPoint x: 493, endPoint y: 32, distance: 15.5
click at [492, 47] on div "Origin CAMTR, [GEOGRAPHIC_DATA], [GEOGRAPHIC_DATA], [GEOGRAPHIC_DATA]" at bounding box center [287, 54] width 458 height 19
click at [489, 10] on span "New" at bounding box center [489, 9] width 22 height 5
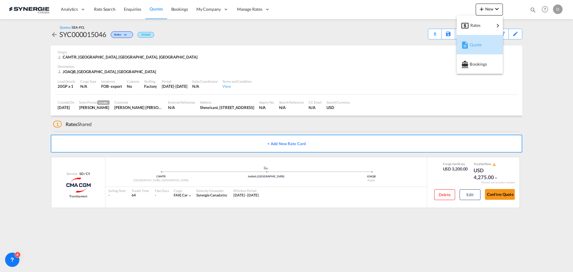
click at [477, 44] on span "Quote" at bounding box center [473, 45] width 7 height 12
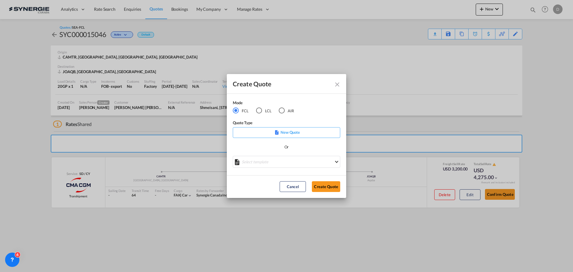
click at [260, 110] on div "LCL" at bounding box center [259, 111] width 6 height 6
click at [286, 161] on md-select "Select template *NEW* UBV [GEOGRAPHIC_DATA] consol LCL [PERSON_NAME] | [DATE] N…" at bounding box center [287, 162] width 108 height 12
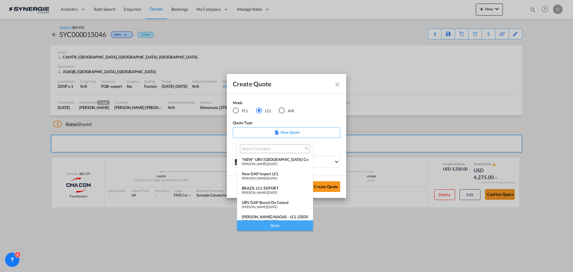
click at [273, 171] on div "New DAP Import LCL" at bounding box center [275, 173] width 67 height 5
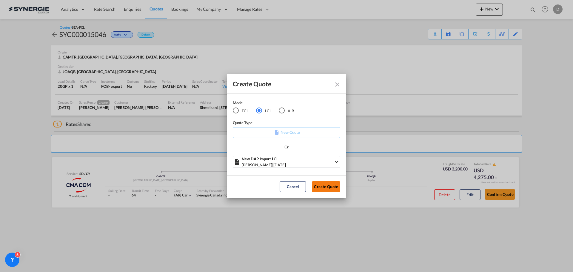
click at [322, 186] on button "Create Quote" at bounding box center [326, 186] width 28 height 11
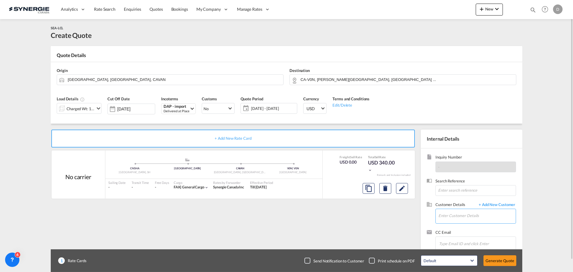
click at [449, 220] on input "Enter Customer Details" at bounding box center [477, 215] width 77 height 13
paste input "[EMAIL_ADDRESS][DOMAIN_NAME]"
type input "[EMAIL_ADDRESS][DOMAIN_NAME]"
click at [504, 203] on span "+ Add New Customer" at bounding box center [496, 205] width 40 height 7
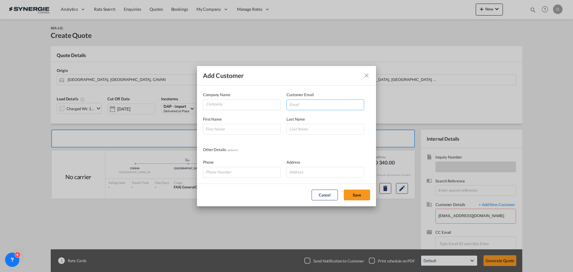
click at [306, 103] on input "Add Customer Company ..." at bounding box center [326, 104] width 78 height 11
paste input "[EMAIL_ADDRESS][DOMAIN_NAME]"
type input "[EMAIL_ADDRESS][DOMAIN_NAME]"
click at [235, 131] on input "Add Customer Company ..." at bounding box center [242, 129] width 78 height 11
paste input "[PERSON_NAME]"
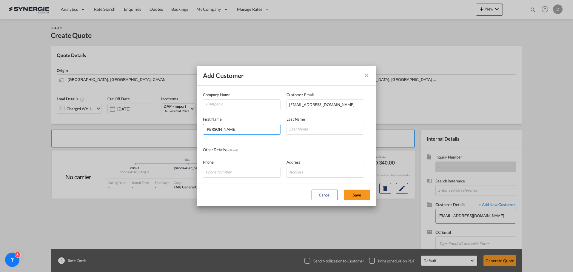
type input "[PERSON_NAME]"
click at [327, 127] on input "Add Customer Company ..." at bounding box center [326, 129] width 78 height 11
paste input "[PERSON_NAME]"
type input "[PERSON_NAME]"
click at [213, 100] on input "Company" at bounding box center [243, 104] width 74 height 9
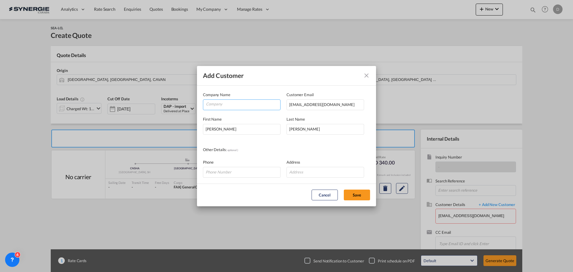
paste input "MELODY LOGISTICS CO"
type input "MELODY LOGISTICS CO"
click at [255, 144] on md-dialog-content "Company Name MELODY LOGISTICS CO Customer Email [EMAIL_ADDRESS][DOMAIN_NAME] Fi…" at bounding box center [286, 135] width 179 height 98
click at [299, 168] on input "Add Customer Company ..." at bounding box center [326, 172] width 78 height 11
paste input "Melody Building, [STREET_ADDRESS][PERSON_NAME][PERSON_NAME][PERSON_NAME]"
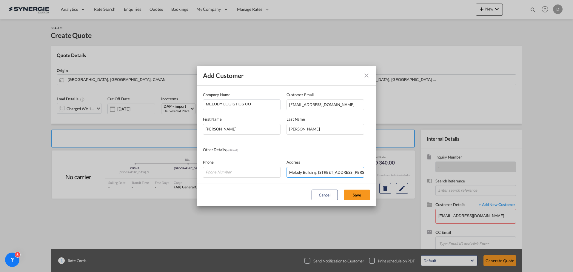
scroll to position [0, 56]
type input "Melody Building, [STREET_ADDRESS][PERSON_NAME][PERSON_NAME][PERSON_NAME]"
click at [248, 171] on input "Add Customer Company ..." at bounding box center [242, 172] width 78 height 11
paste input "[PHONE_NUMBER] Ext: 1211"
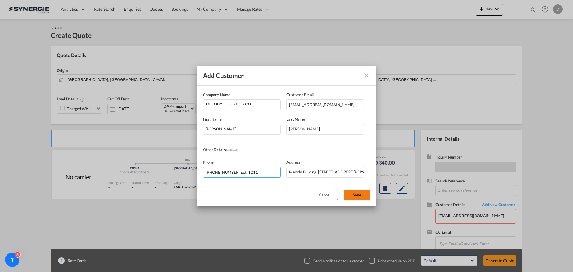
type input "[PHONE_NUMBER] Ext: 1211"
click at [364, 193] on button "Save" at bounding box center [357, 195] width 26 height 11
type input "MELODY LOGISTICS CO, [PERSON_NAME], [EMAIL_ADDRESS][DOMAIN_NAME]"
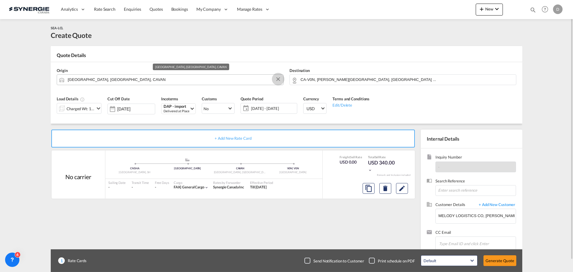
click at [278, 80] on button "Clear Input" at bounding box center [278, 79] width 9 height 9
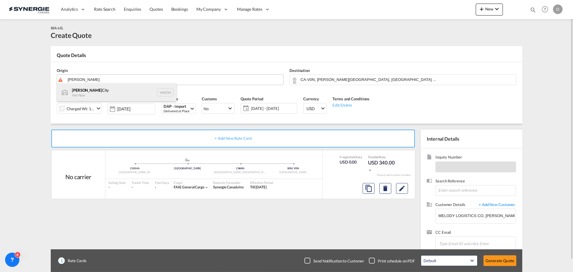
click at [76, 91] on div "[GEOGRAPHIC_DATA] Viet Nam VNSGN" at bounding box center [116, 92] width 119 height 18
type input "[GEOGRAPHIC_DATA], VNSGN"
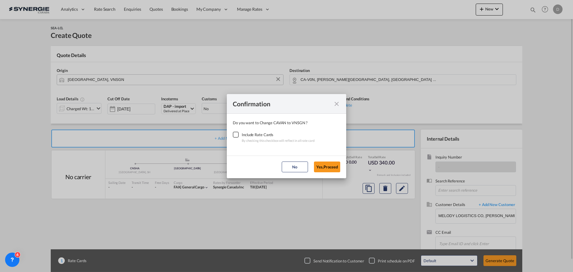
click at [237, 134] on div "Checkbox No Ink" at bounding box center [236, 135] width 6 height 6
click at [326, 166] on button "Yes,Proceed" at bounding box center [327, 167] width 26 height 11
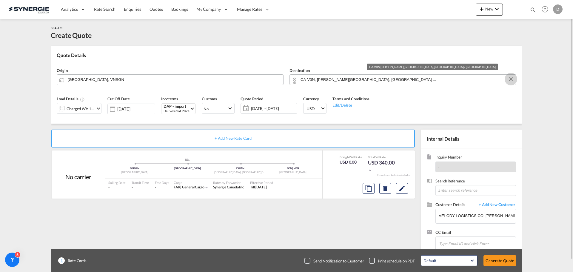
click at [512, 78] on button "Clear Input" at bounding box center [511, 79] width 9 height 9
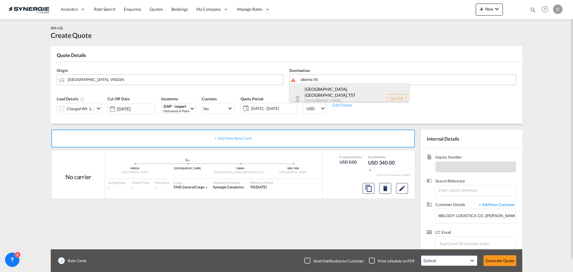
click at [331, 91] on div "[GEOGRAPHIC_DATA], [GEOGRAPHIC_DATA] , T5T [GEOGRAPHIC_DATA] [GEOGRAPHIC_DATA] …" at bounding box center [349, 98] width 119 height 31
type input "CA-T5T, [GEOGRAPHIC_DATA], [GEOGRAPHIC_DATA], [GEOGRAPHIC_DATA]"
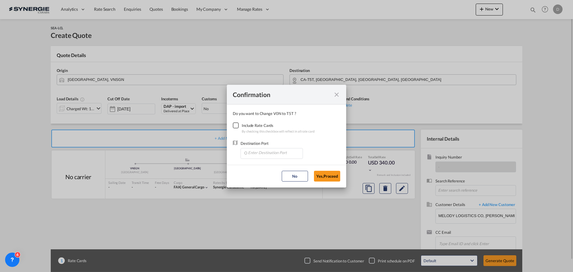
click at [236, 127] on div "Checkbox No Ink" at bounding box center [236, 125] width 6 height 6
click at [266, 156] on input "Enter Destination Port" at bounding box center [273, 152] width 59 height 9
type input "A"
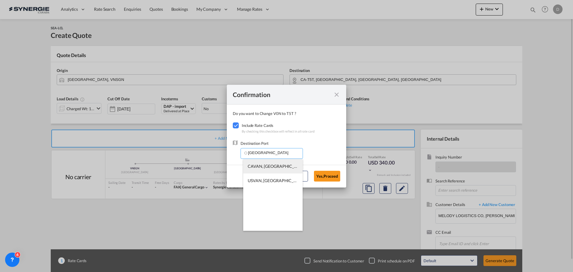
click at [274, 167] on span "CAVAN, [GEOGRAPHIC_DATA], [GEOGRAPHIC_DATA], [GEOGRAPHIC_DATA], [GEOGRAPHIC_DAT…" at bounding box center [365, 166] width 234 height 5
type input "CAVAN, [GEOGRAPHIC_DATA], [GEOGRAPHIC_DATA], [GEOGRAPHIC_DATA], [GEOGRAPHIC_DAT…"
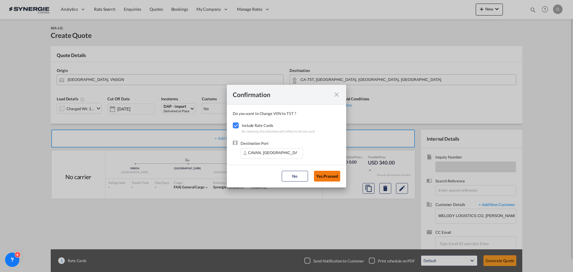
click at [327, 172] on button "Yes,Proceed" at bounding box center [327, 176] width 26 height 11
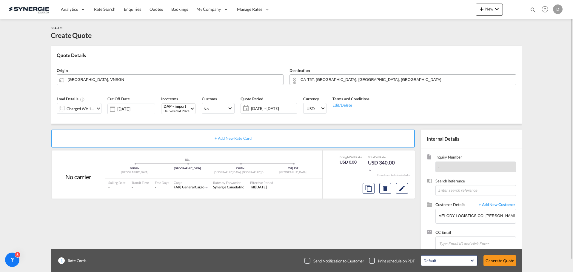
click at [96, 107] on md-icon "icon-chevron-down" at bounding box center [98, 108] width 7 height 7
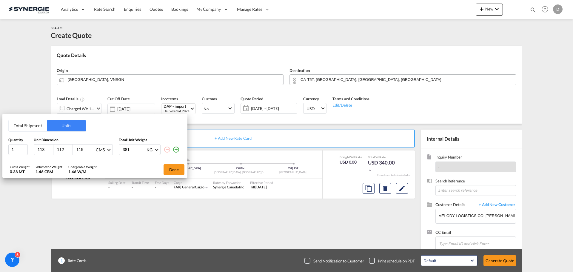
click at [41, 150] on input "113" at bounding box center [45, 149] width 16 height 5
type input "5600"
type input "105"
click at [45, 148] on input "5600" at bounding box center [45, 149] width 16 height 5
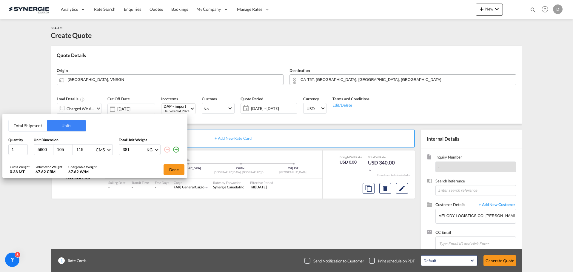
click at [45, 148] on input "5600" at bounding box center [45, 149] width 16 height 5
type input "560"
type input "60"
type input "1000"
click at [130, 169] on div "Gross Weight 1.00 MT Volumetric Weight 3.53 CBM Chargeable Weight 3.53 W/M Done" at bounding box center [94, 169] width 185 height 17
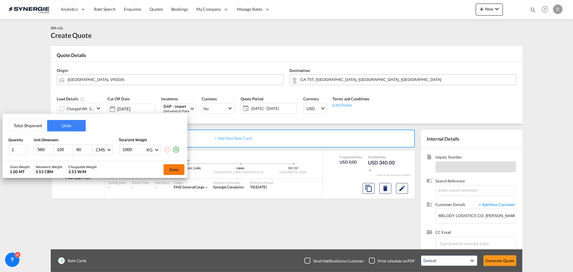
click at [170, 168] on button "Done" at bounding box center [174, 169] width 21 height 11
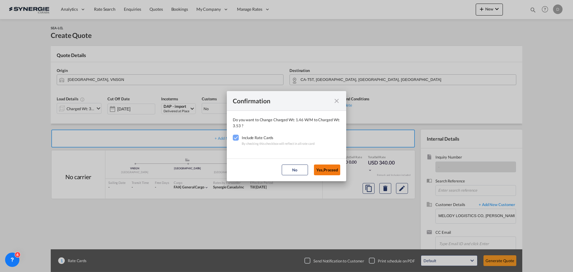
click at [329, 168] on button "Yes,Proceed" at bounding box center [327, 170] width 26 height 11
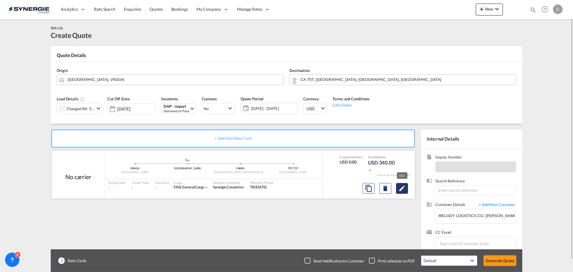
click at [398, 189] on button "Edit" at bounding box center [402, 188] width 12 height 11
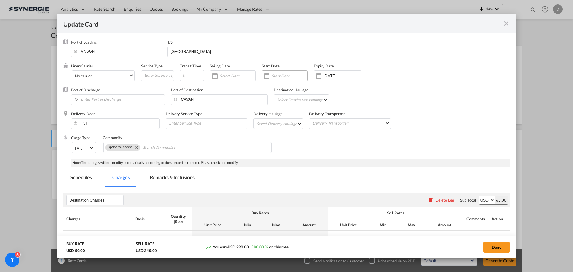
click at [267, 76] on div "Update Card Port ..." at bounding box center [267, 76] width 10 height 12
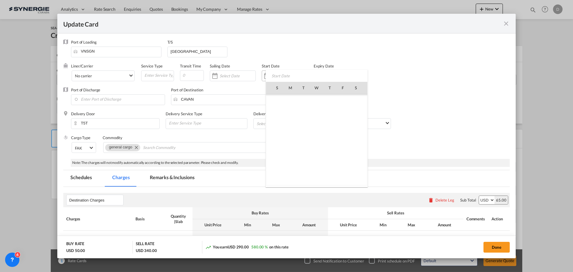
scroll to position [138353, 0]
click at [334, 155] on span "25" at bounding box center [330, 153] width 13 height 13
type input "[DATE]"
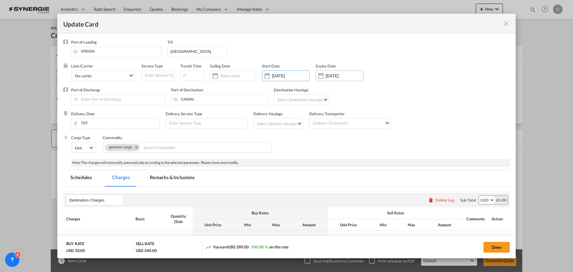
click at [322, 76] on div "Update Card Port ..." at bounding box center [321, 76] width 10 height 12
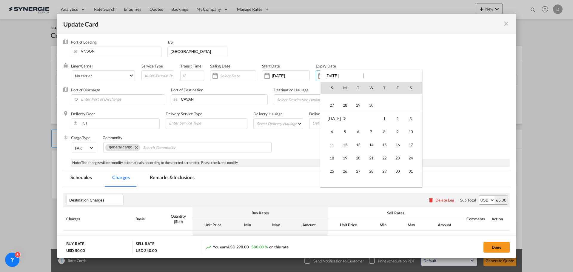
scroll to position [1020, 0]
click at [409, 148] on span "24" at bounding box center [411, 149] width 12 height 12
type input "[DATE]"
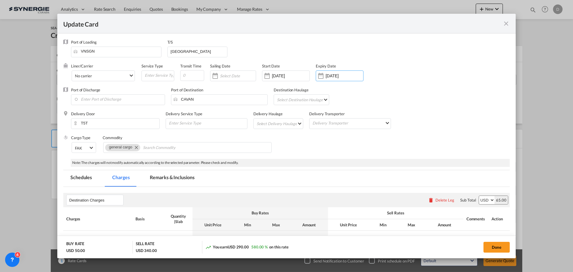
click at [298, 125] on md-select "Select Delivery Haulage rail road barge truck unspecified not available" at bounding box center [279, 124] width 47 height 10
click at [277, 137] on md-option "road" at bounding box center [279, 138] width 56 height 14
click at [332, 144] on div "Cargo Type FAK FAK GCR GDSM General Cargo Hazardous Cargo Ambient Foodstuff Chi…" at bounding box center [290, 147] width 439 height 24
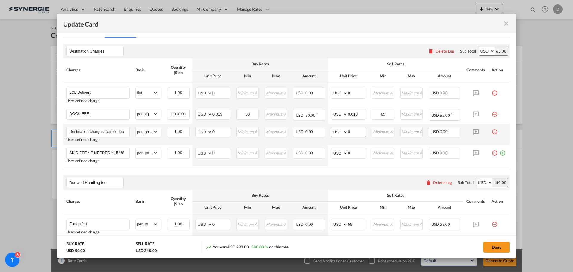
scroll to position [149, 0]
click at [492, 114] on md-icon "icon-minus-circle-outline red-400-fg pt-7" at bounding box center [495, 112] width 6 height 6
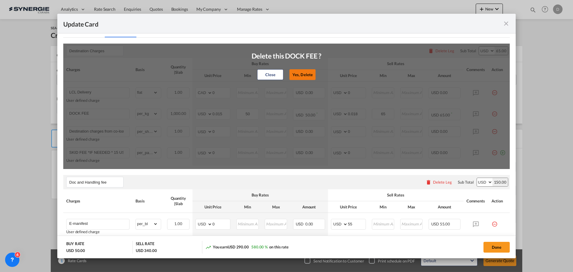
click at [299, 76] on button "Yes, Delete" at bounding box center [303, 74] width 26 height 11
type input "Destination charges from co-loader at cost if any"
select select "per_shipment"
type input "0"
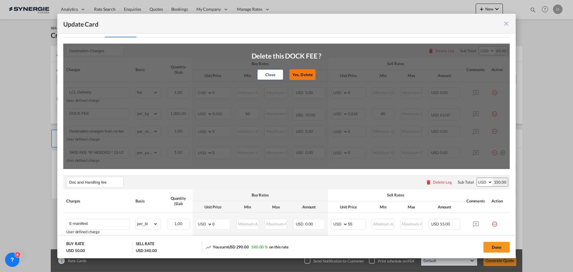
type input "SKID FEE *IF NEEDED * 15 USD PER SKID"
select select "per_pallet"
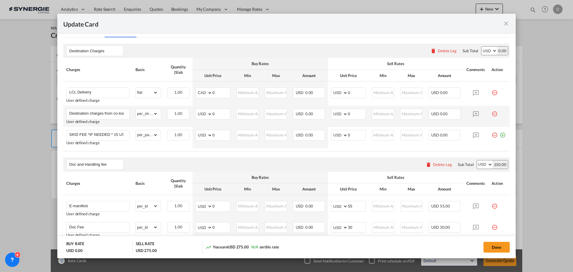
click at [492, 113] on md-icon "icon-minus-circle-outline red-400-fg pt-7" at bounding box center [495, 112] width 6 height 6
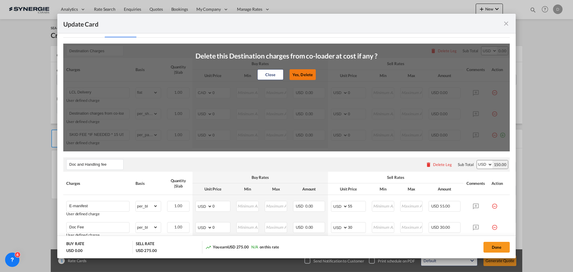
click at [305, 76] on button "Yes, Delete" at bounding box center [303, 74] width 26 height 11
type input "SKID FEE *IF NEEDED * 15 USD PER SKID"
select select "per_pallet"
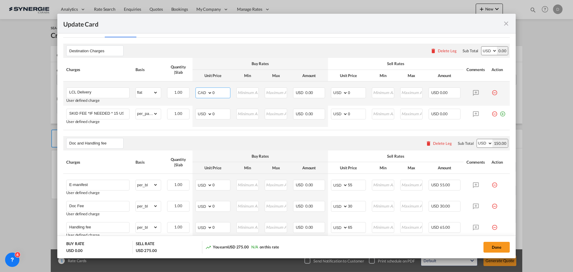
click at [209, 93] on select "AED AFN ALL AMD ANG AOA ARS AUD AWG AZN BAM BBD BDT BGN BHD BIF BMD BND [PERSON…" at bounding box center [205, 93] width 16 height 8
select select "string:USD"
click at [197, 89] on select "AED AFN ALL AMD ANG AOA ARS AUD AWG AZN BAM BBD BDT BGN BHD BIF BMD BND [PERSON…" at bounding box center [205, 93] width 16 height 8
drag, startPoint x: 211, startPoint y: 93, endPoint x: 220, endPoint y: 92, distance: 8.7
click at [220, 92] on input "0" at bounding box center [222, 92] width 18 height 9
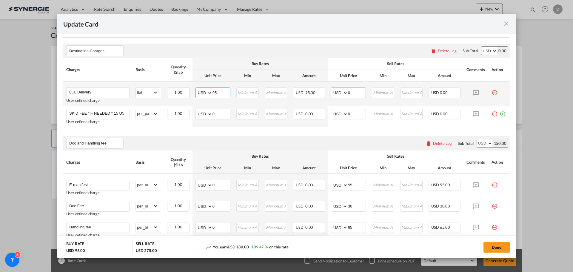
type input "95"
drag, startPoint x: 345, startPoint y: 92, endPoint x: 355, endPoint y: 93, distance: 9.3
click at [355, 93] on input "0" at bounding box center [357, 92] width 18 height 9
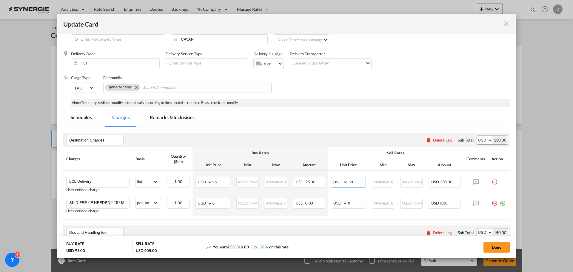
scroll to position [60, 0]
type input "130"
click at [191, 117] on md-tab-item "Remarks & Inclusions" at bounding box center [172, 119] width 59 height 16
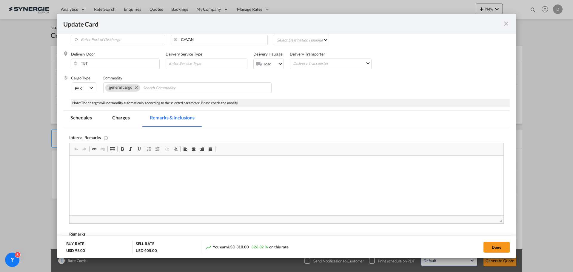
scroll to position [0, 0]
click at [104, 165] on p "Steeles Group / [URL][DOMAIN_NAME]" at bounding box center [287, 165] width 422 height 6
click at [107, 172] on html "Steeles Group / SYNCAN-796 / [URL][DOMAIN_NAME]" at bounding box center [287, 165] width 434 height 18
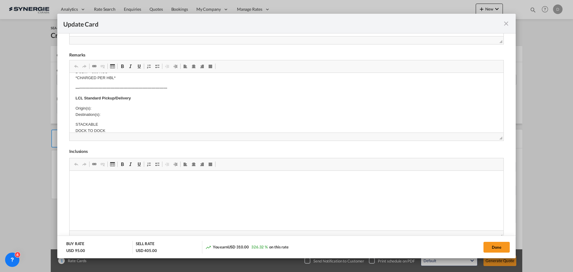
scroll to position [119, 0]
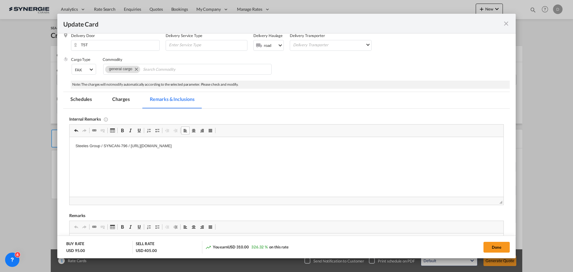
drag, startPoint x: 34, startPoint y: 27, endPoint x: 103, endPoint y: 100, distance: 101.0
click at [103, 100] on md-pagination-wrapper "Schedules Charges Remarks & Inclusions" at bounding box center [135, 100] width 144 height 16
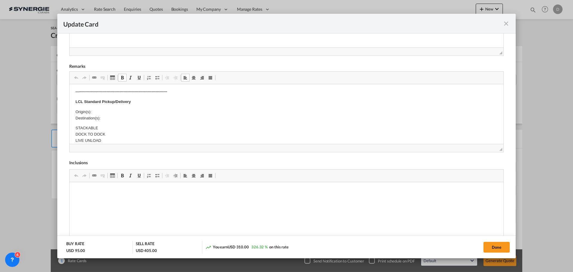
click at [108, 111] on p "Origin(s): Destination(s):" at bounding box center [287, 115] width 422 height 13
drag, startPoint x: 93, startPoint y: 111, endPoint x: 207, endPoint y: 108, distance: 114.1
click at [207, 108] on body "E Manifest (ACI): Applicable if Synergie is responsible to submit Per E-manifes…" at bounding box center [287, 157] width 422 height 373
click at [103, 118] on p "Origin(s): Alberta CFS Destination(s):" at bounding box center [287, 115] width 422 height 13
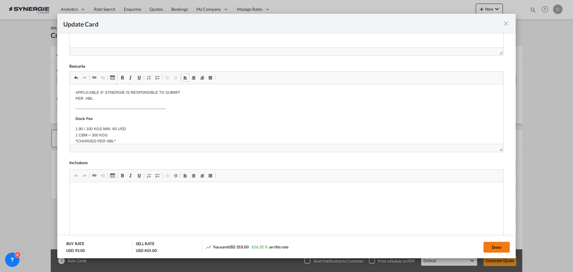
click at [490, 249] on button "Done" at bounding box center [497, 247] width 26 height 11
type input "[DATE]"
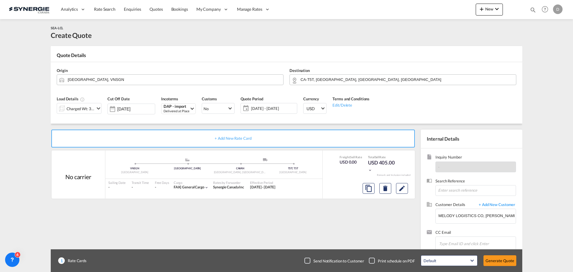
scroll to position [68, 0]
click at [500, 259] on button "Generate Quote" at bounding box center [500, 260] width 33 height 11
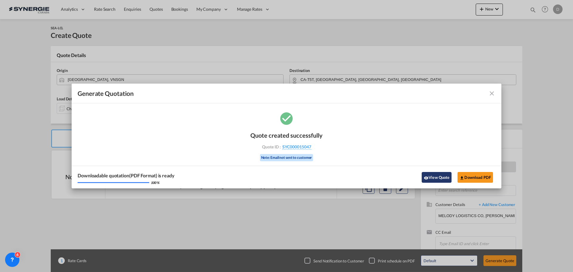
click at [436, 178] on button "View Quote" at bounding box center [437, 177] width 30 height 11
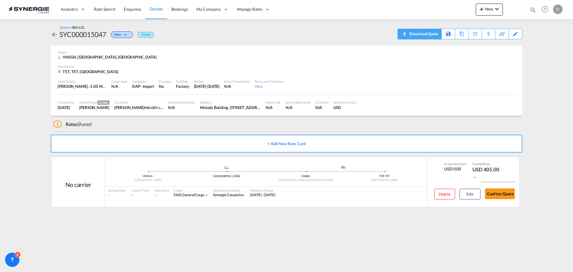
click at [431, 37] on div "Download Quote" at bounding box center [423, 34] width 30 height 10
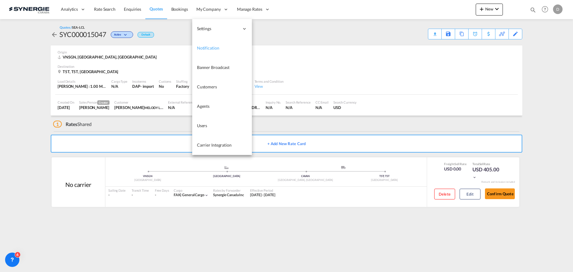
click at [230, 47] on link "Notification" at bounding box center [222, 48] width 60 height 19
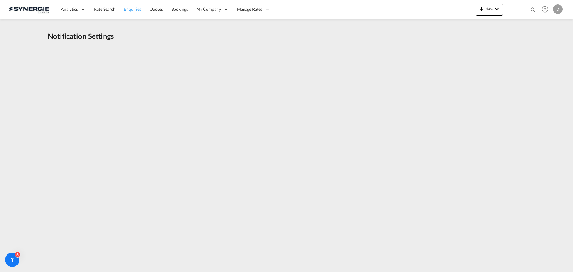
click at [133, 8] on span "Enquiries" at bounding box center [132, 9] width 17 height 5
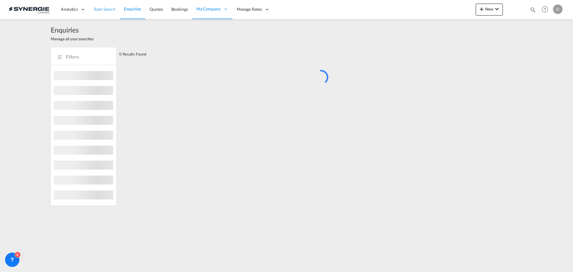
click at [106, 11] on span "Rate Search" at bounding box center [105, 9] width 22 height 5
